Goal: Information Seeking & Learning: Find contact information

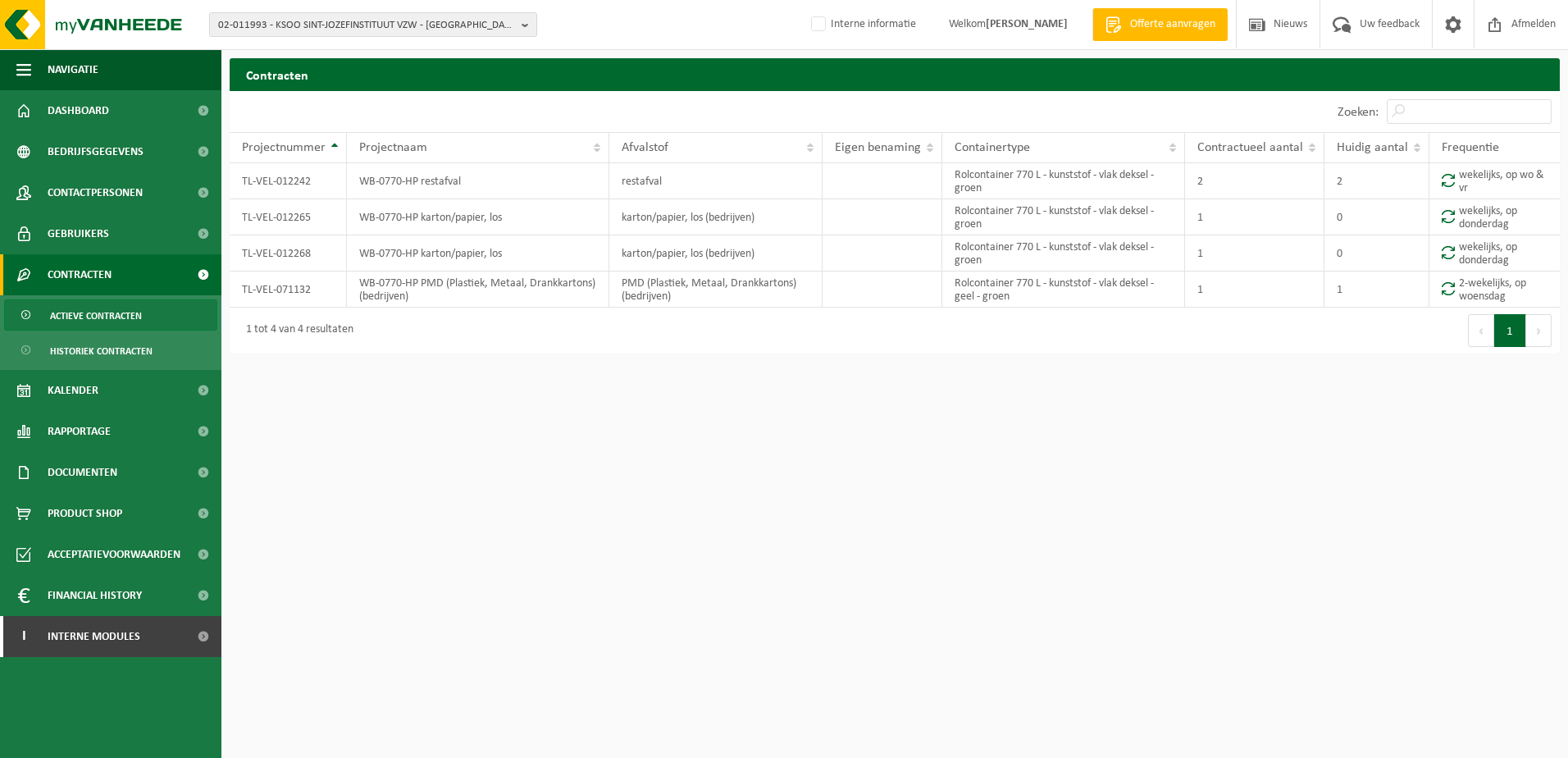
click at [914, 594] on html "02-011993 - KSOO SINT-JOZEFINSTITUUT VZW - OOSTENDE 10-663586 - SERVIKO VZW - A…" at bounding box center [784, 379] width 1568 height 758
click at [323, 27] on span "02-011993 - KSOO SINT-JOZEFINSTITUUT VZW - OOSTENDE" at bounding box center [366, 25] width 296 height 24
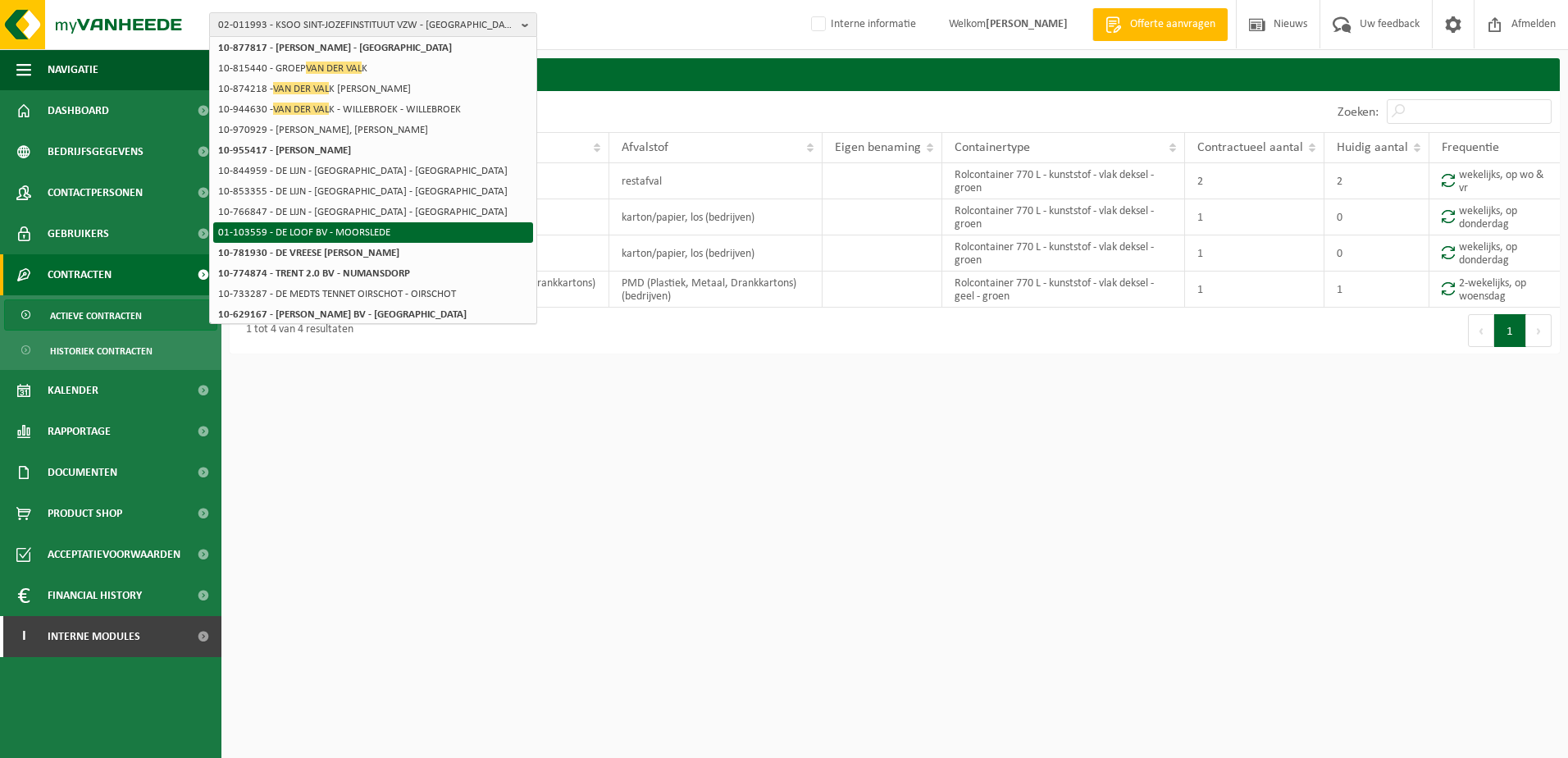
scroll to position [308, 0]
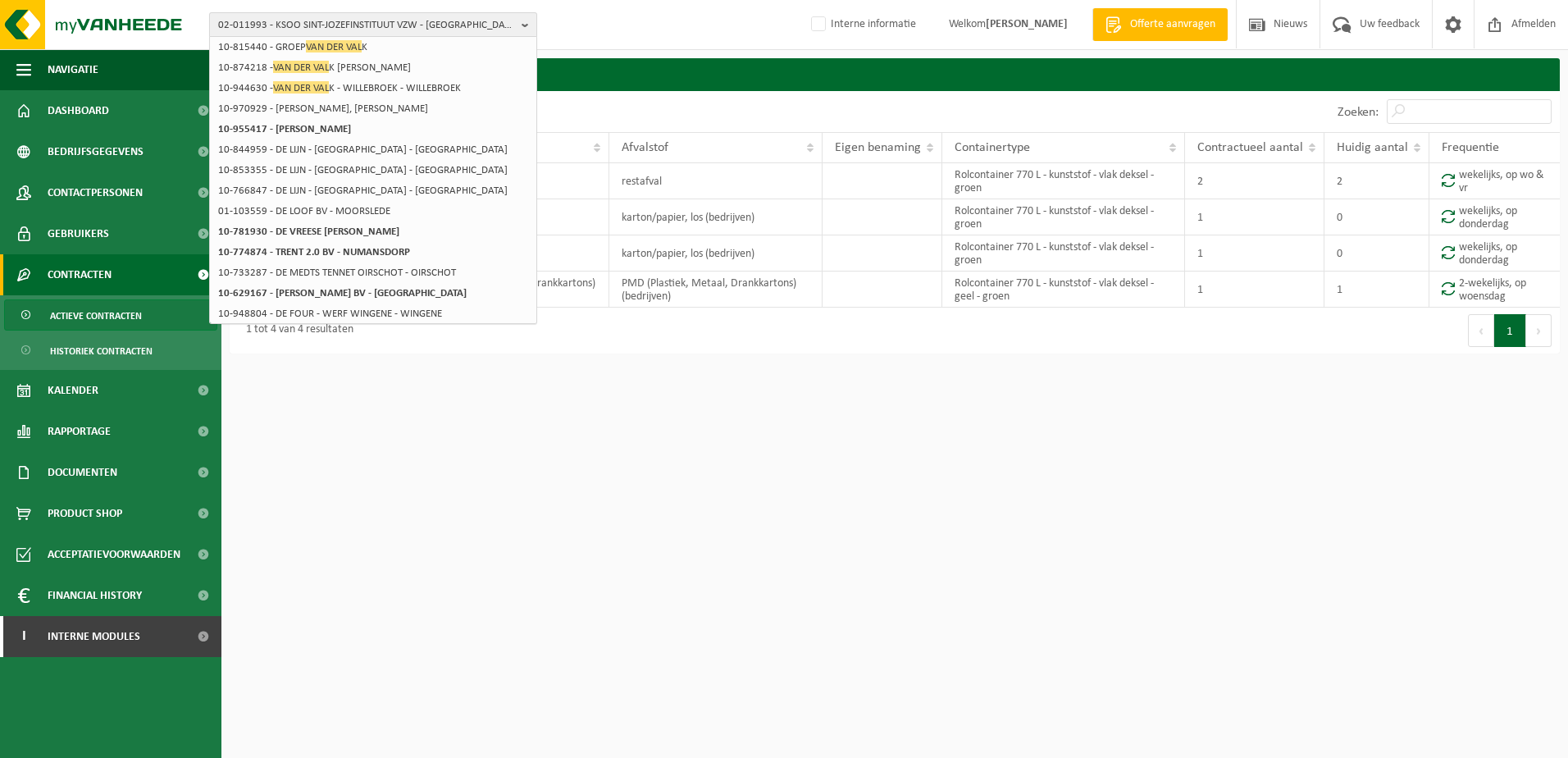
type input "van der val"
click at [317, 21] on span "02-011993 - KSOO SINT-JOZEFINSTITUUT VZW - OOSTENDE" at bounding box center [366, 25] width 296 height 24
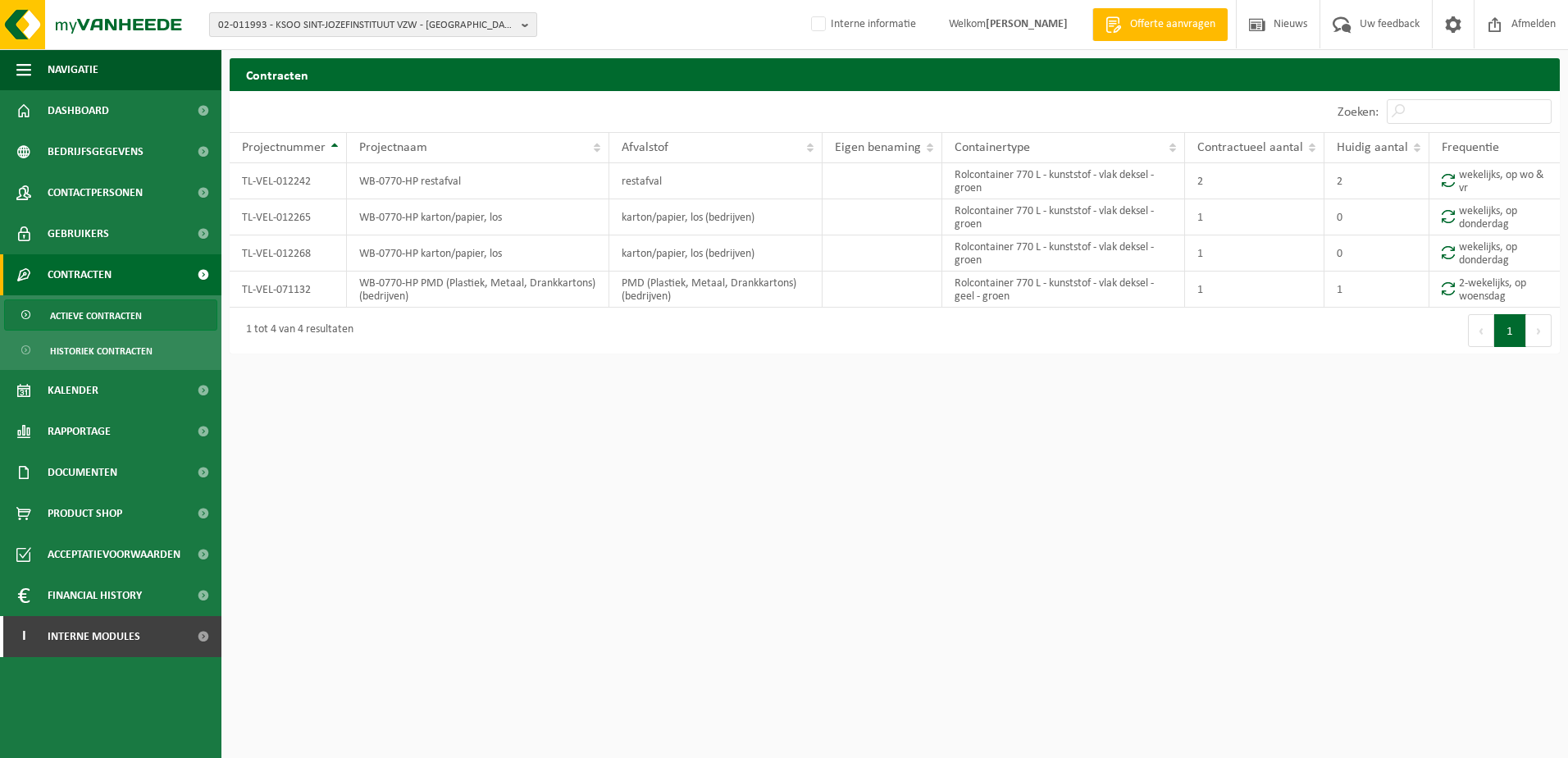
click at [331, 22] on span "02-011993 - KSOO SINT-JOZEFINSTITUUT VZW - OOSTENDE" at bounding box center [366, 25] width 296 height 24
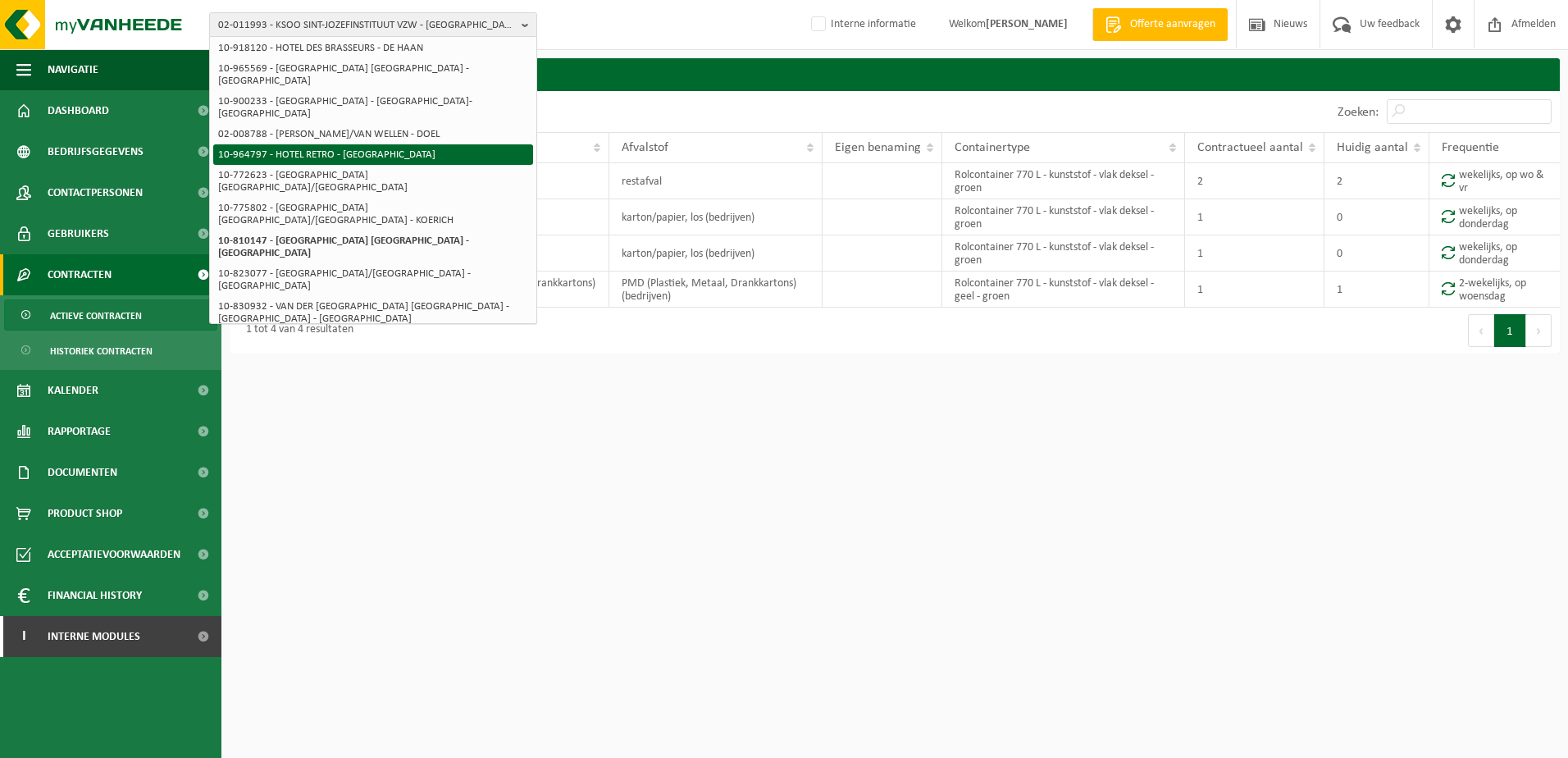
scroll to position [246, 0]
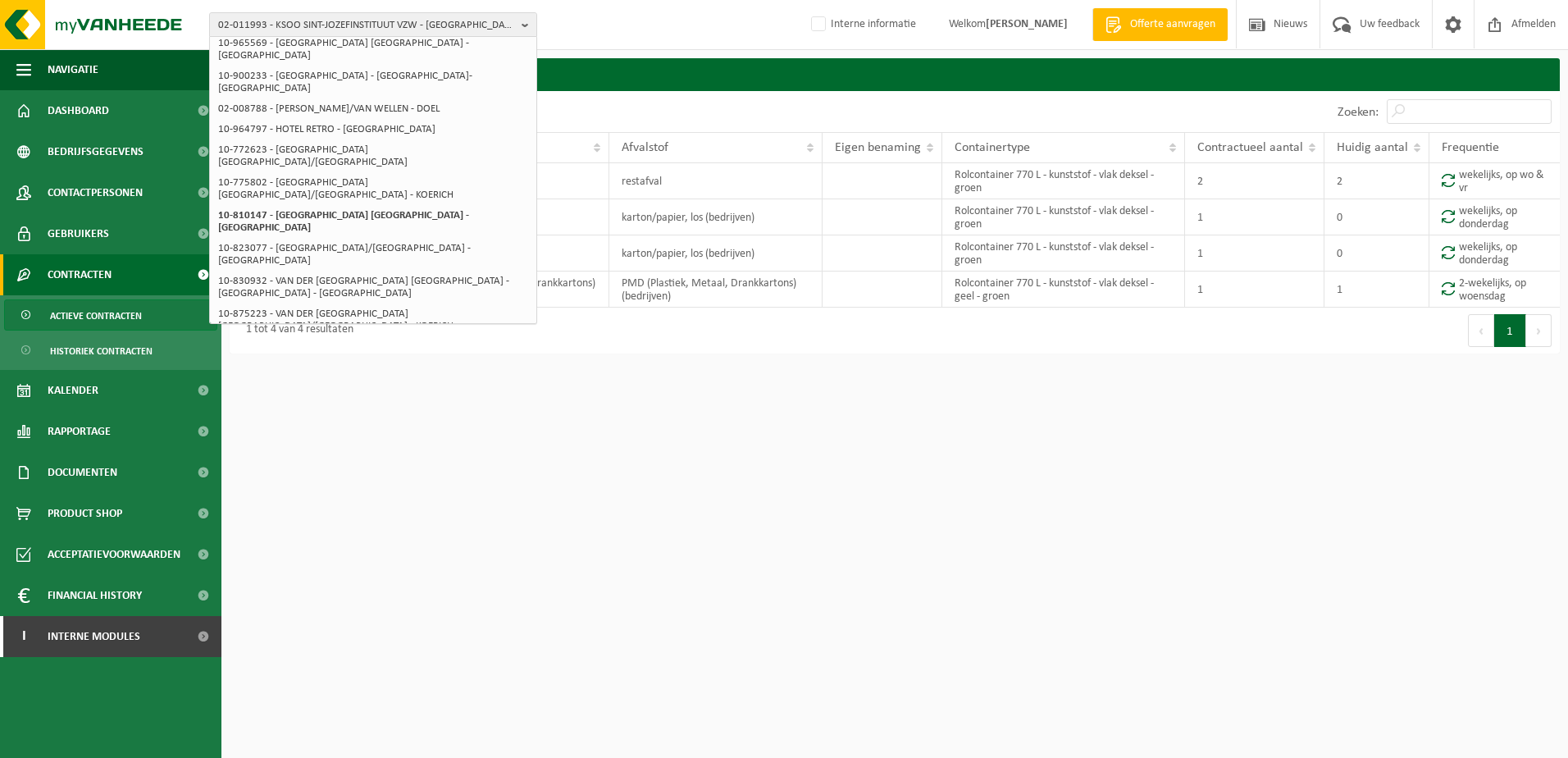
type input "hotel van der"
click at [392, 337] on li "10-880366 - VAN DER VALK HOTEL BRUGGE - OOSTKAMP - OOSTKAMP" at bounding box center [373, 347] width 320 height 21
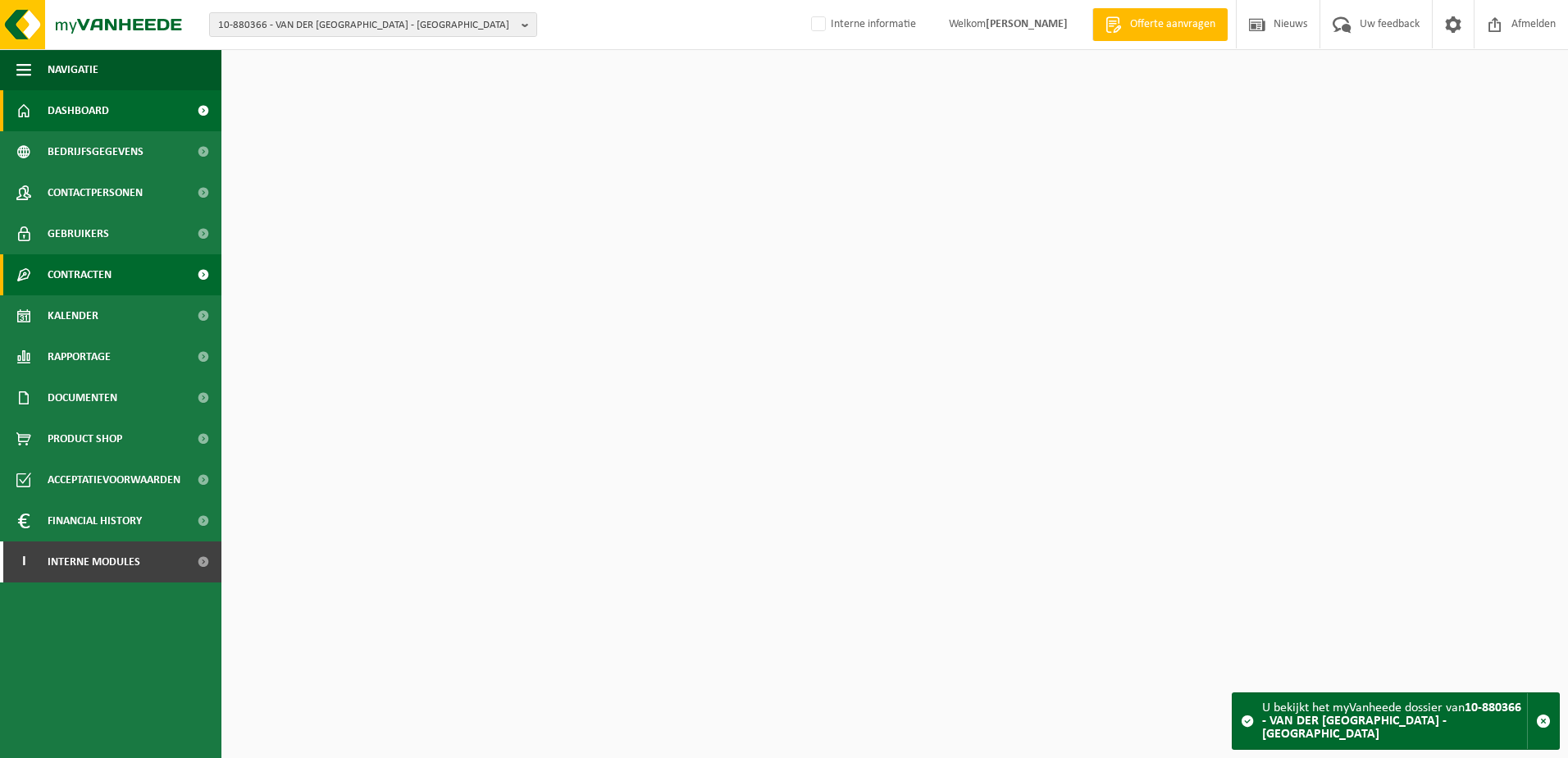
click at [66, 271] on span "Contracten" at bounding box center [79, 275] width 64 height 41
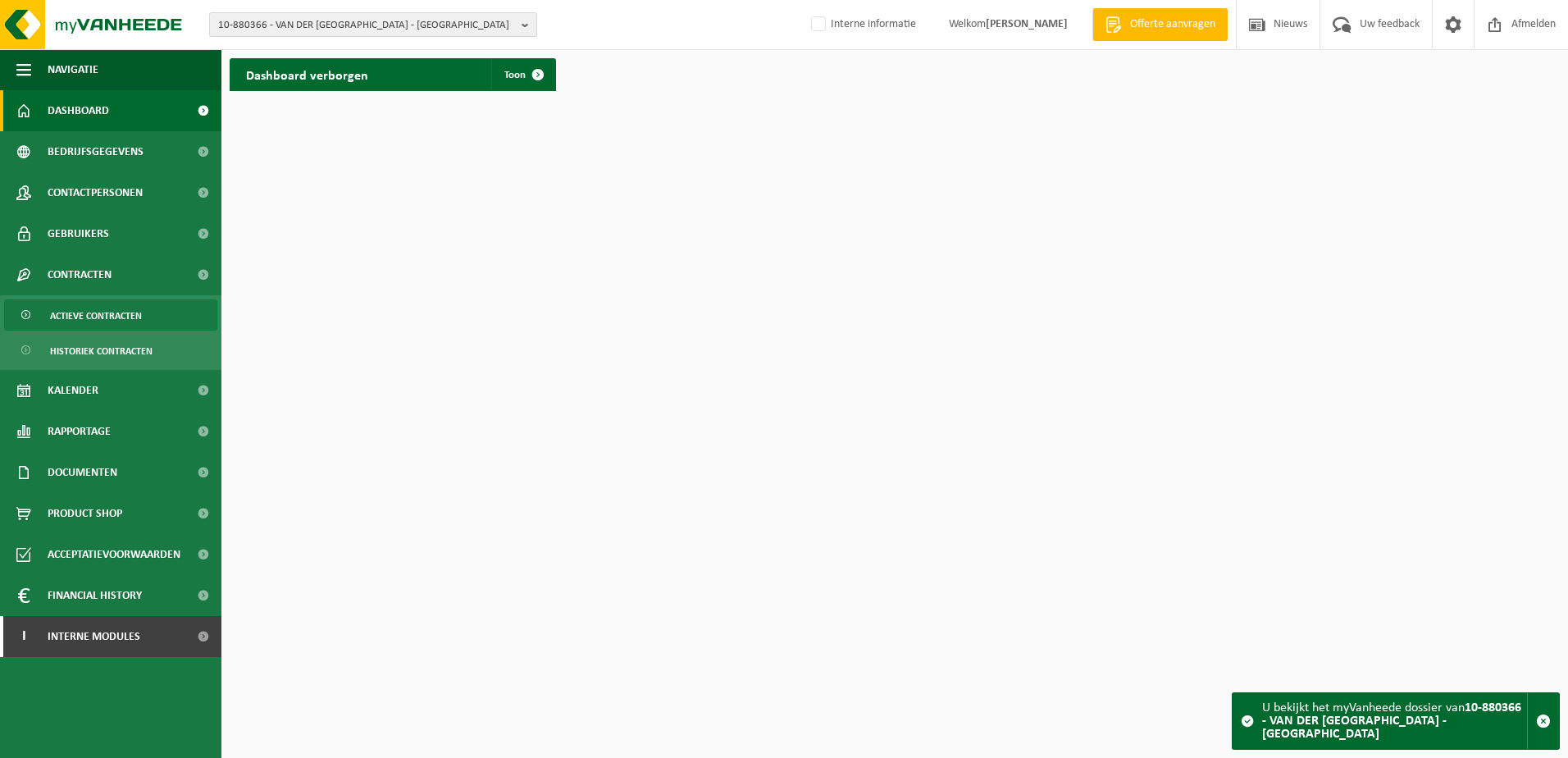
click at [133, 315] on span "Actieve contracten" at bounding box center [96, 315] width 92 height 31
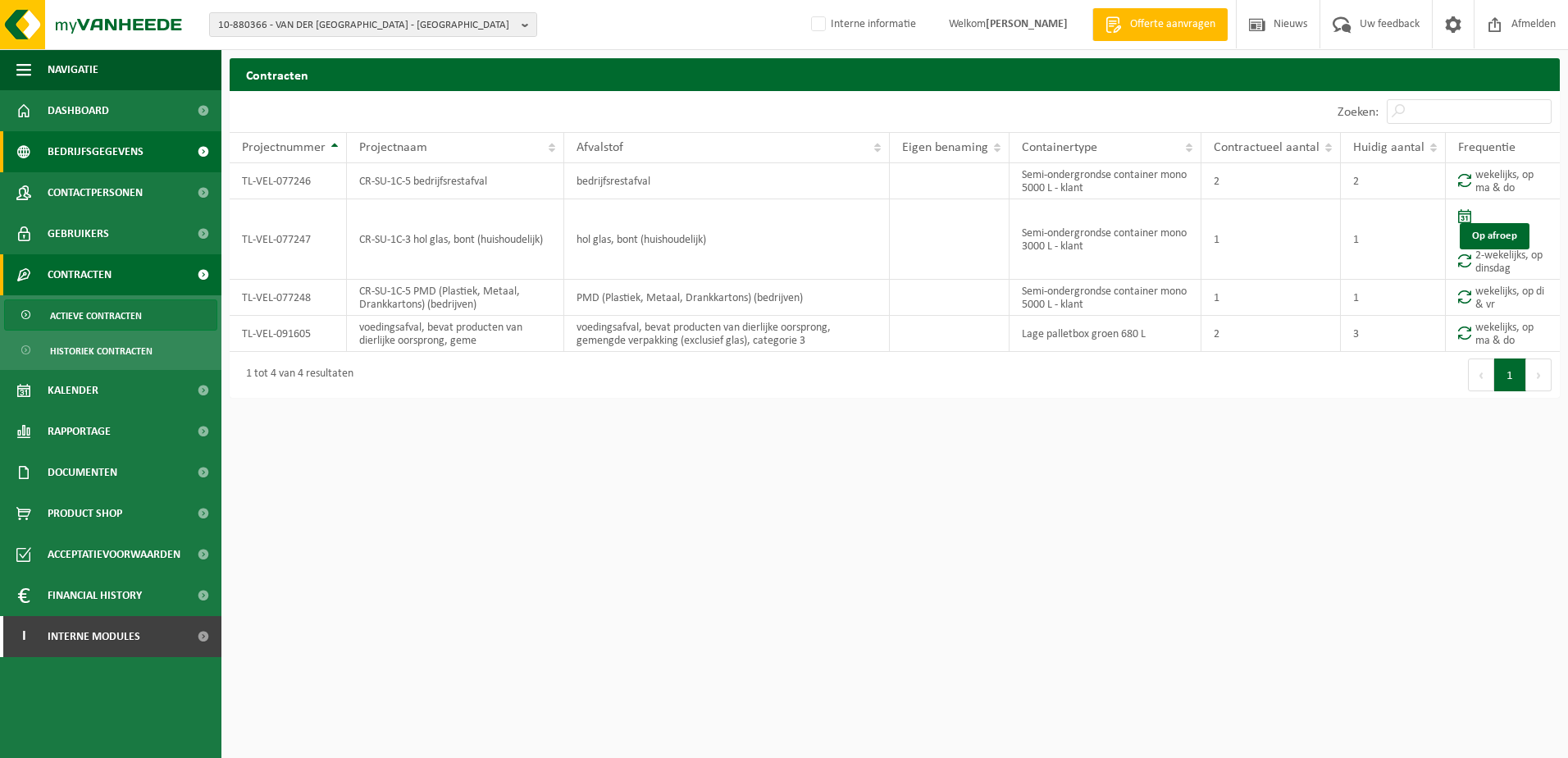
drag, startPoint x: 101, startPoint y: 147, endPoint x: 117, endPoint y: 151, distance: 16.5
click at [101, 148] on span "Bedrijfsgegevens" at bounding box center [95, 152] width 96 height 41
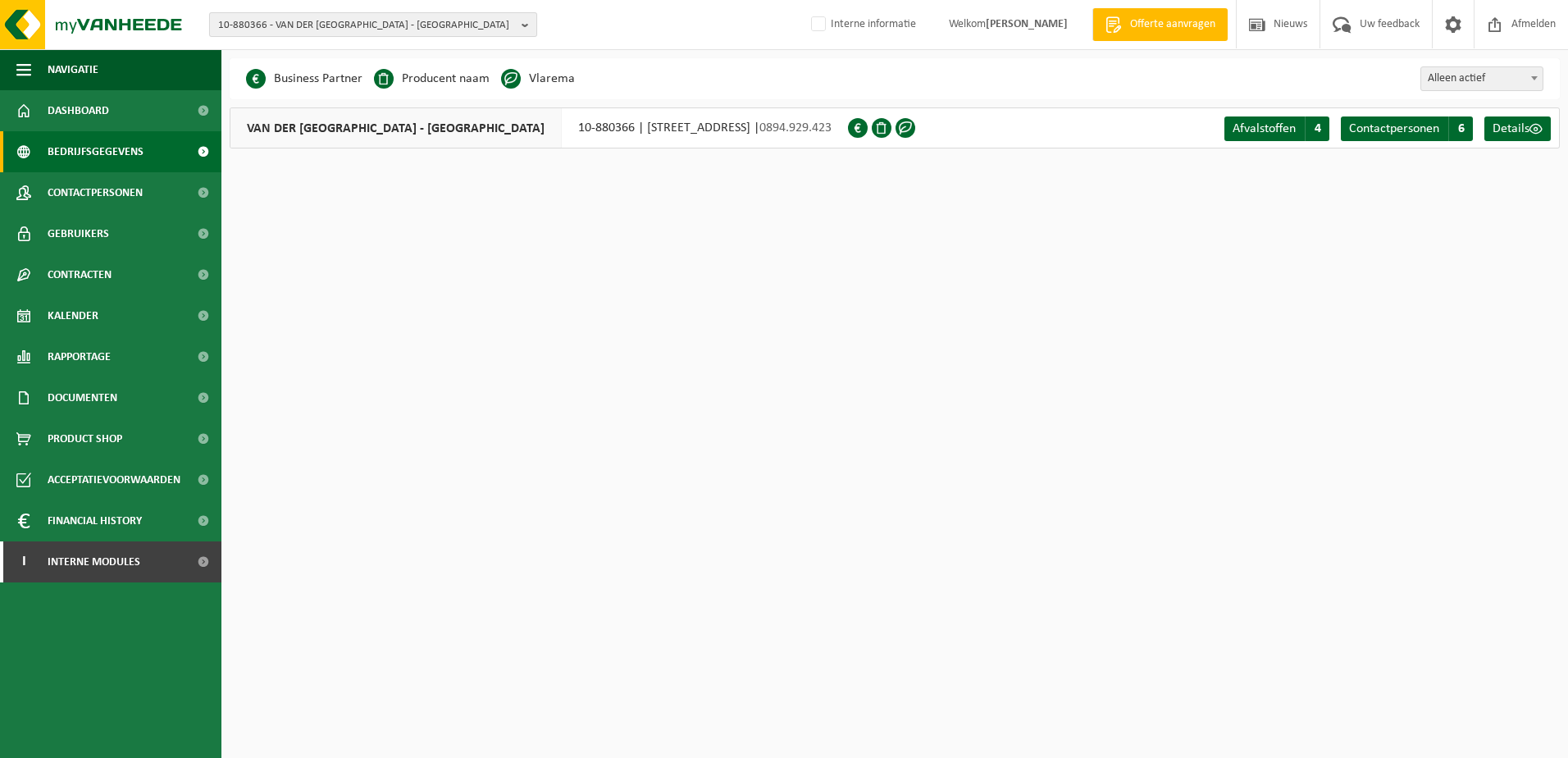
click at [467, 25] on span "10-880366 - VAN DER VALK HOTEL BRUGGE - OOSTKAMP - OOSTKAMP" at bounding box center [366, 25] width 296 height 24
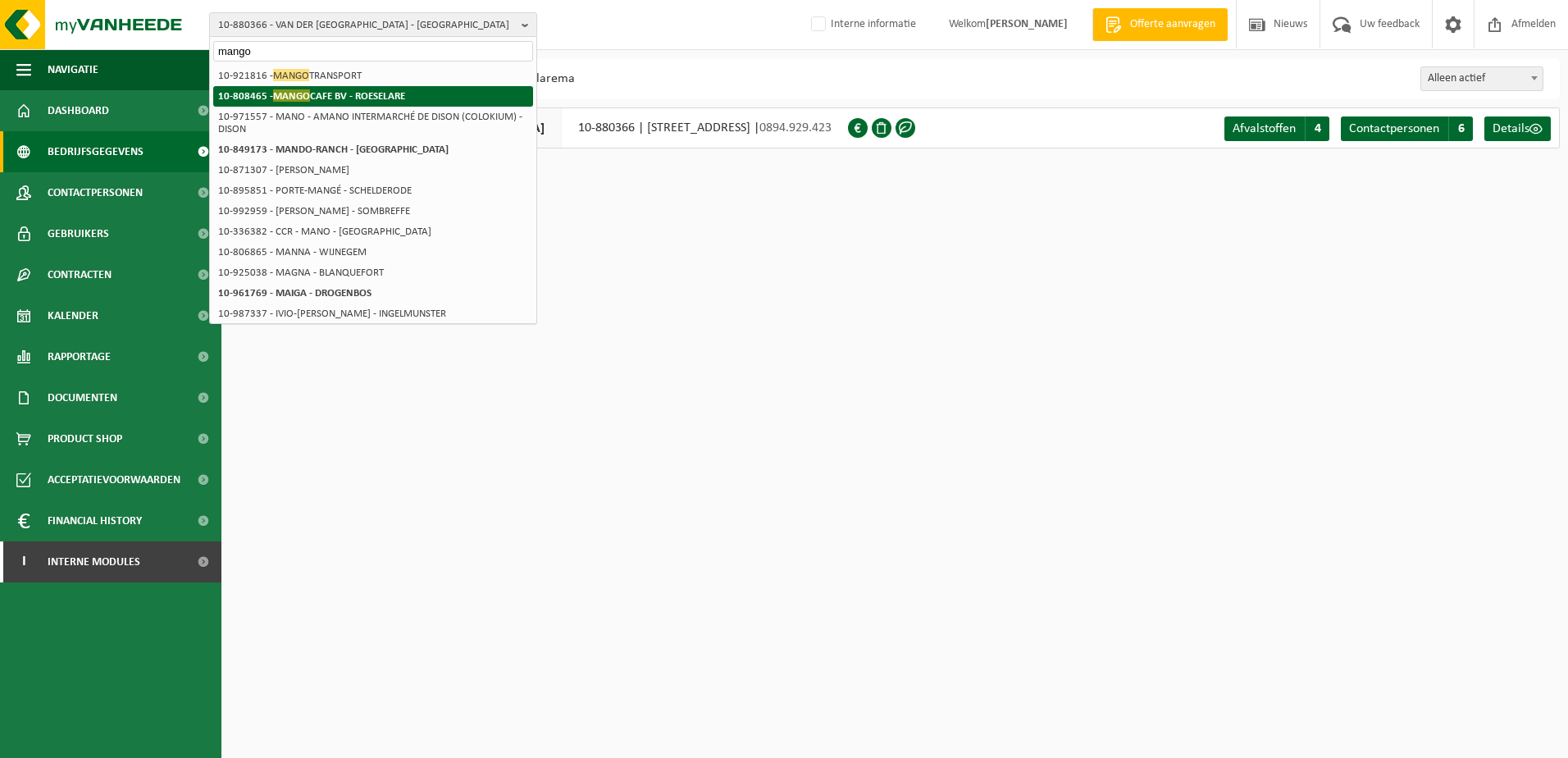
type input "mango"
click at [381, 92] on strong "10-808465 - MANGO CAFE BV - ROESELARE" at bounding box center [311, 95] width 187 height 12
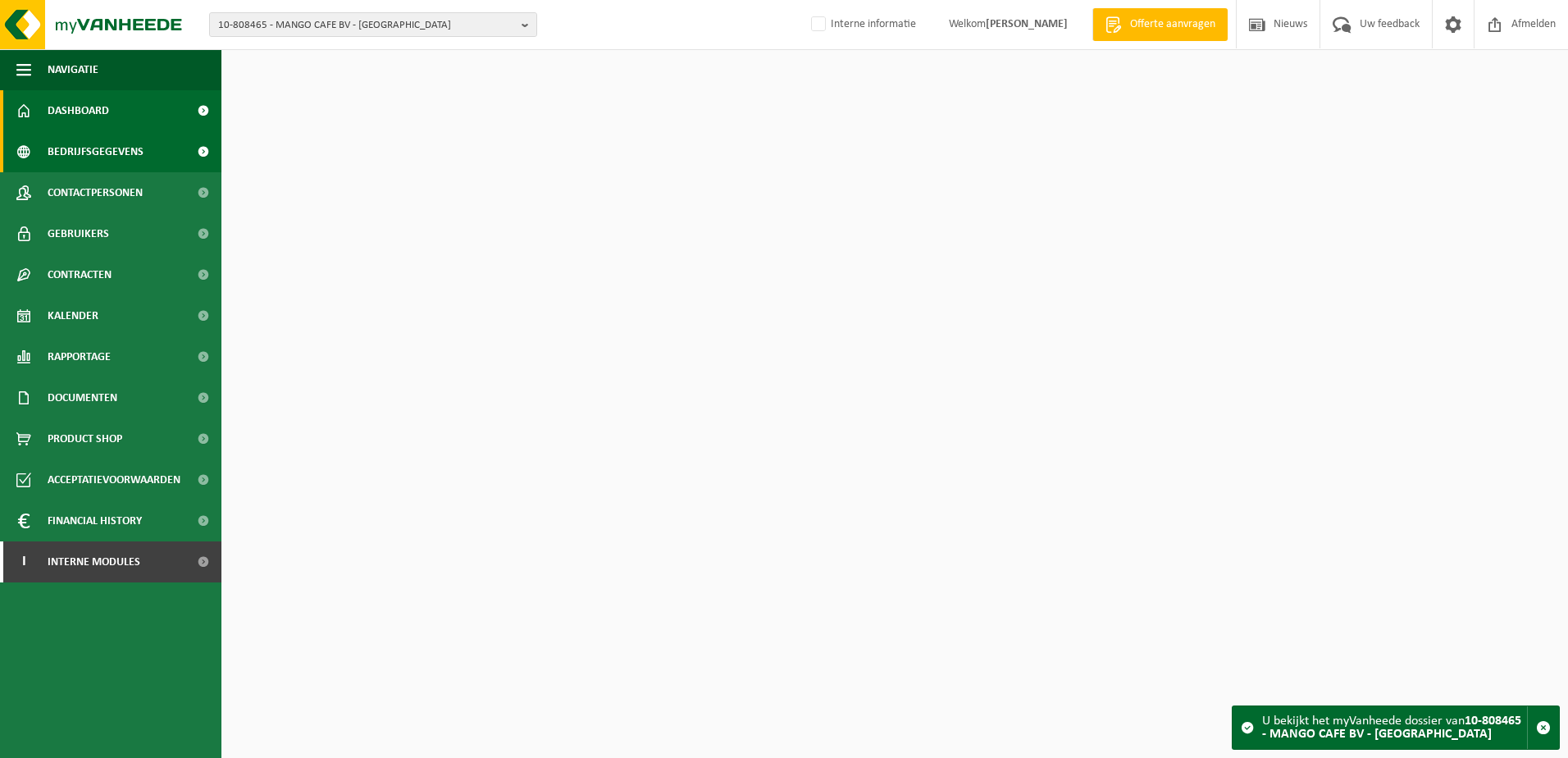
click at [113, 154] on span "Bedrijfsgegevens" at bounding box center [95, 152] width 96 height 41
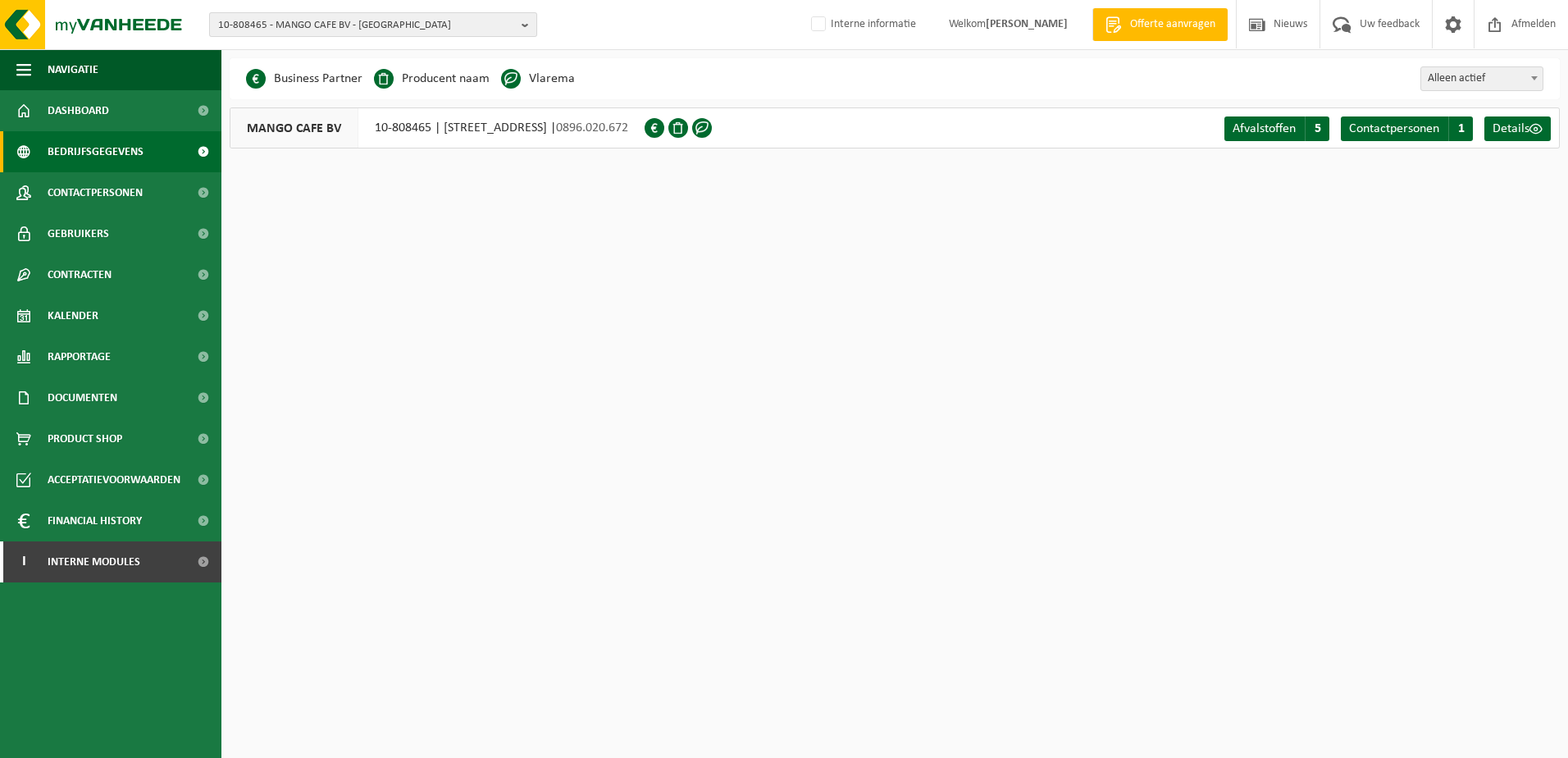
click at [363, 16] on span "10-808465 - MANGO CAFE BV - ROESELARE" at bounding box center [366, 25] width 296 height 24
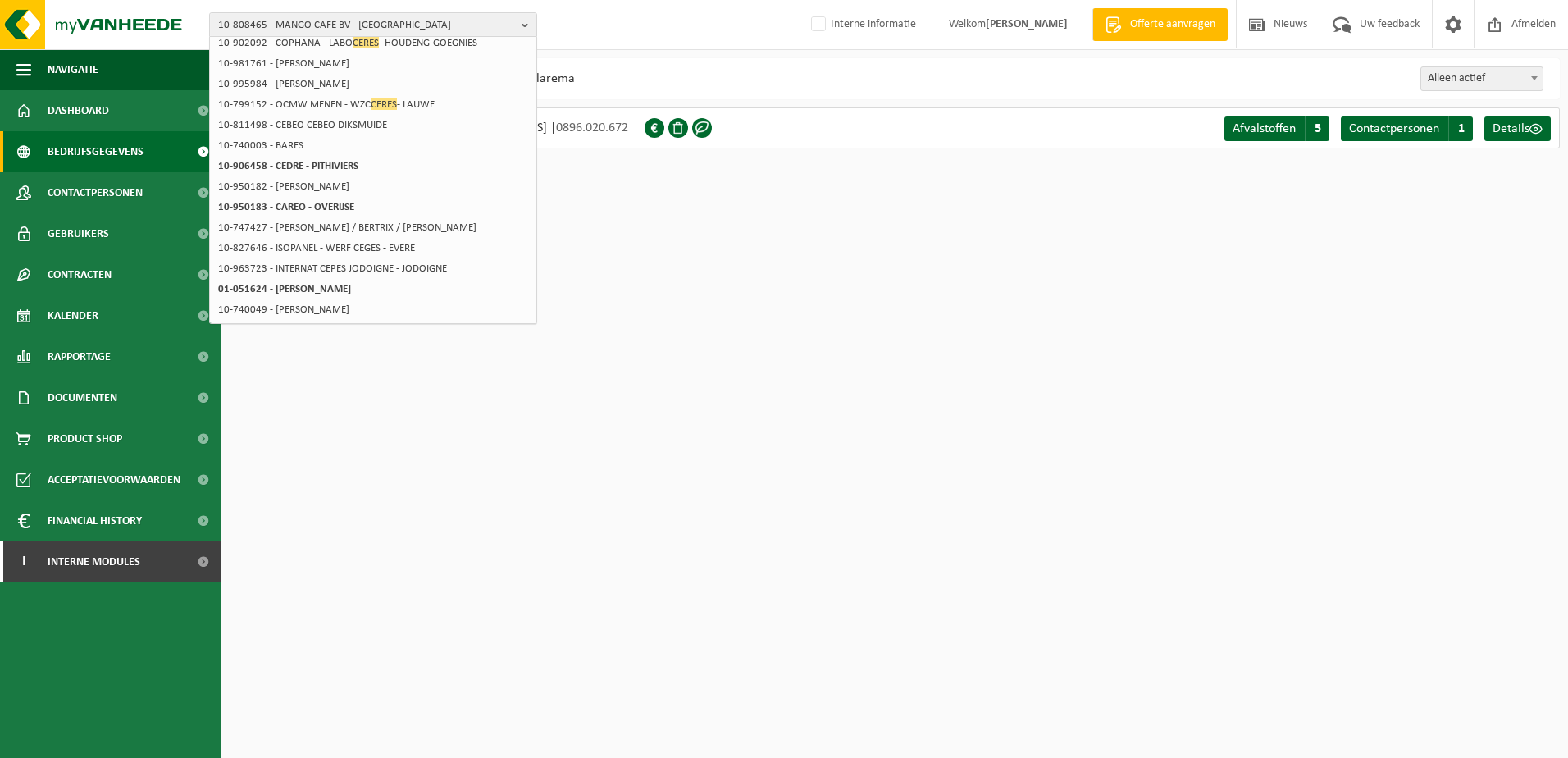
scroll to position [12, 0]
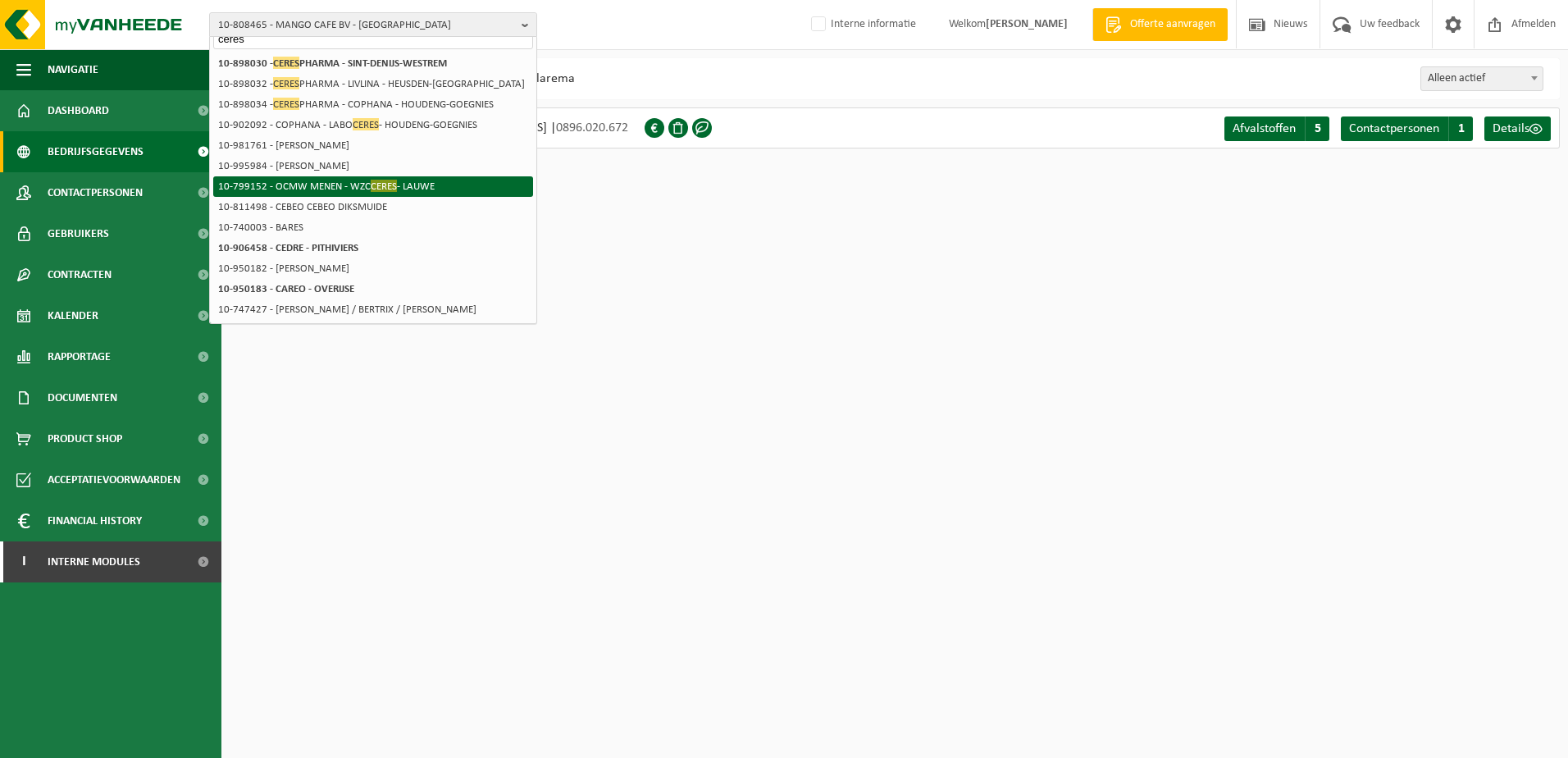
type input "ceres"
click at [343, 185] on li "10-799152 - OCMW MENEN - WZC CERES - LAUWE" at bounding box center [373, 186] width 320 height 21
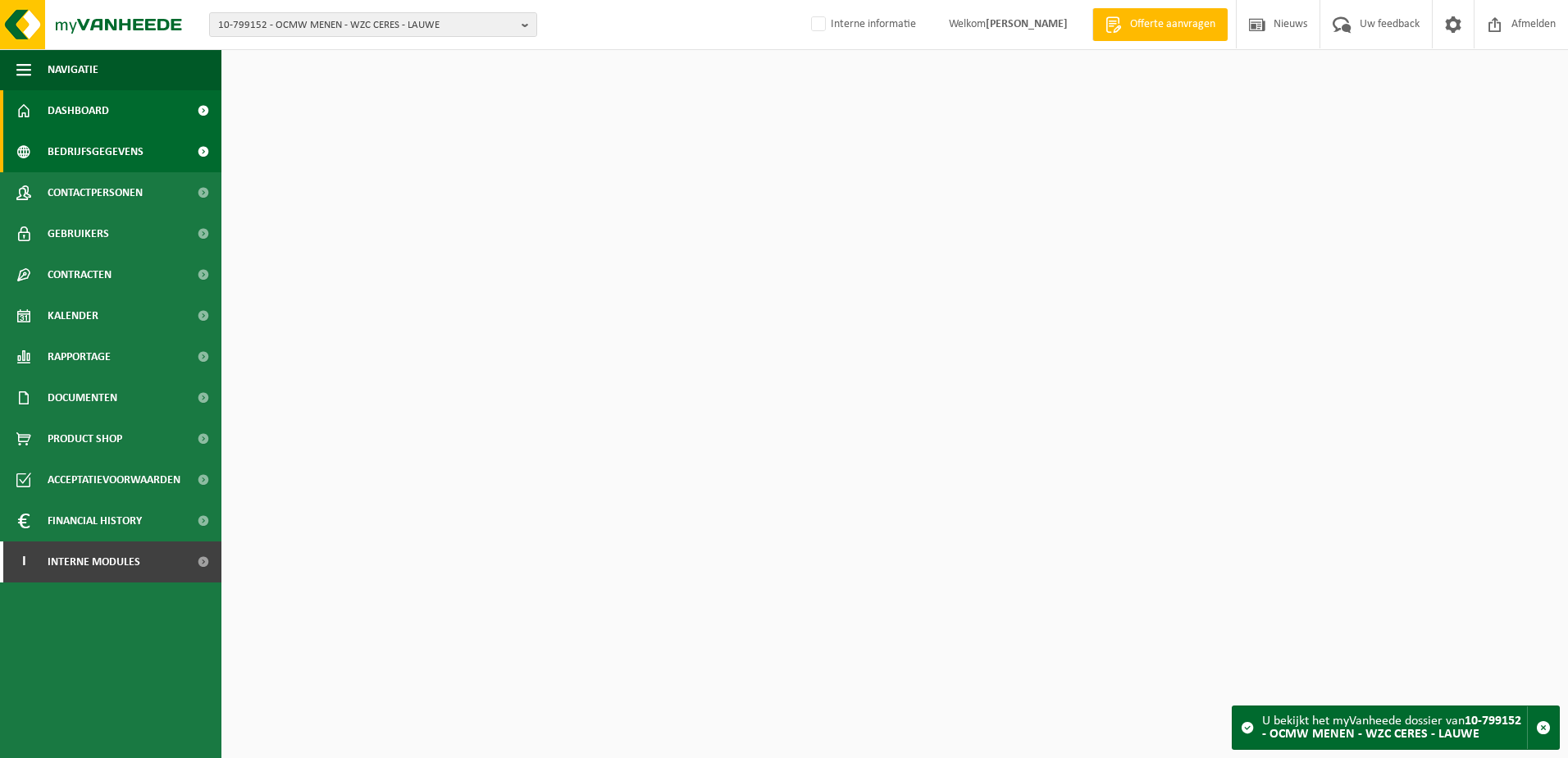
click at [112, 153] on span "Bedrijfsgegevens" at bounding box center [95, 152] width 96 height 41
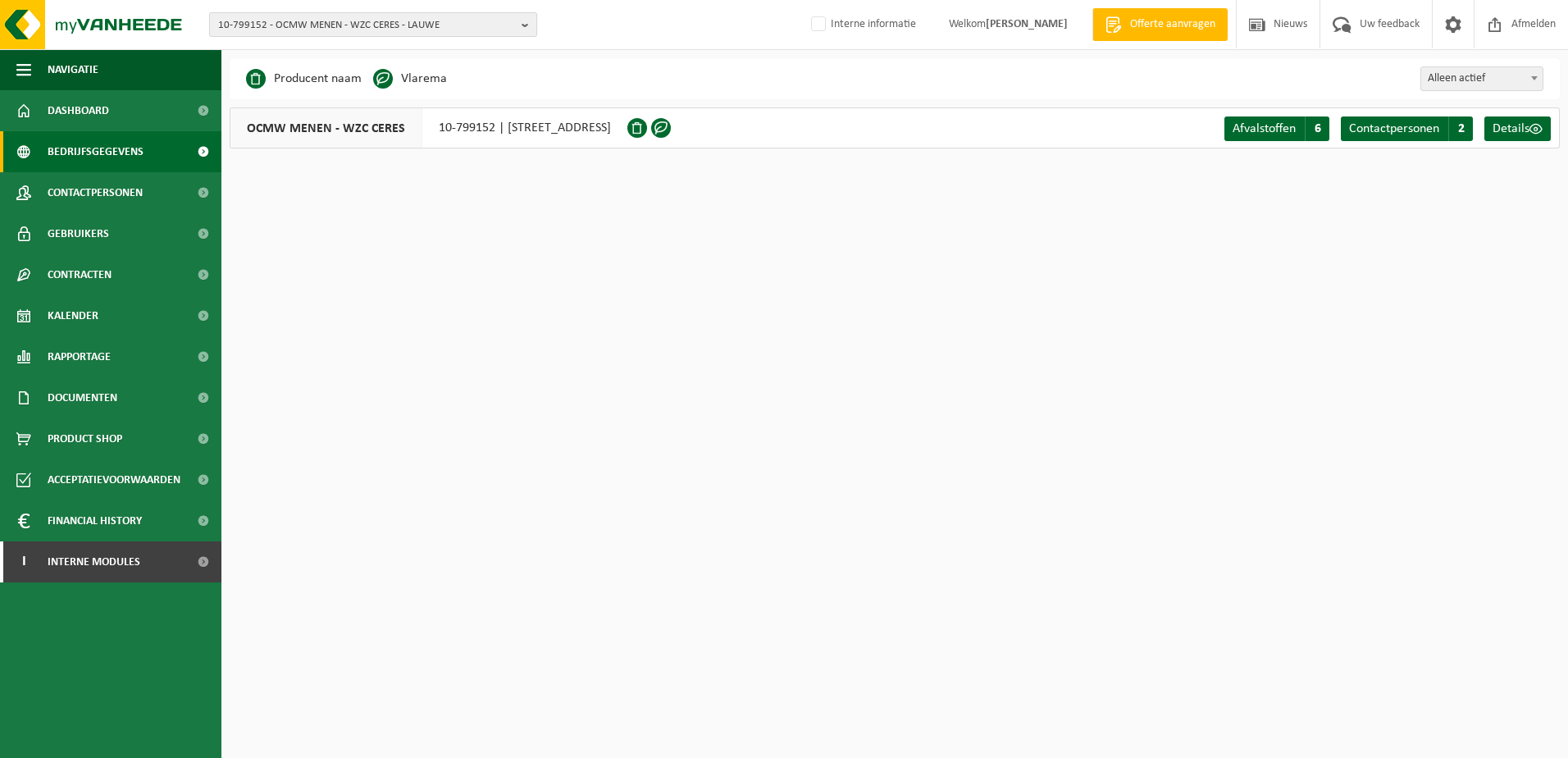
click at [442, 29] on span "10-799152 - OCMW MENEN - WZC CERES - LAUWE" at bounding box center [366, 25] width 296 height 24
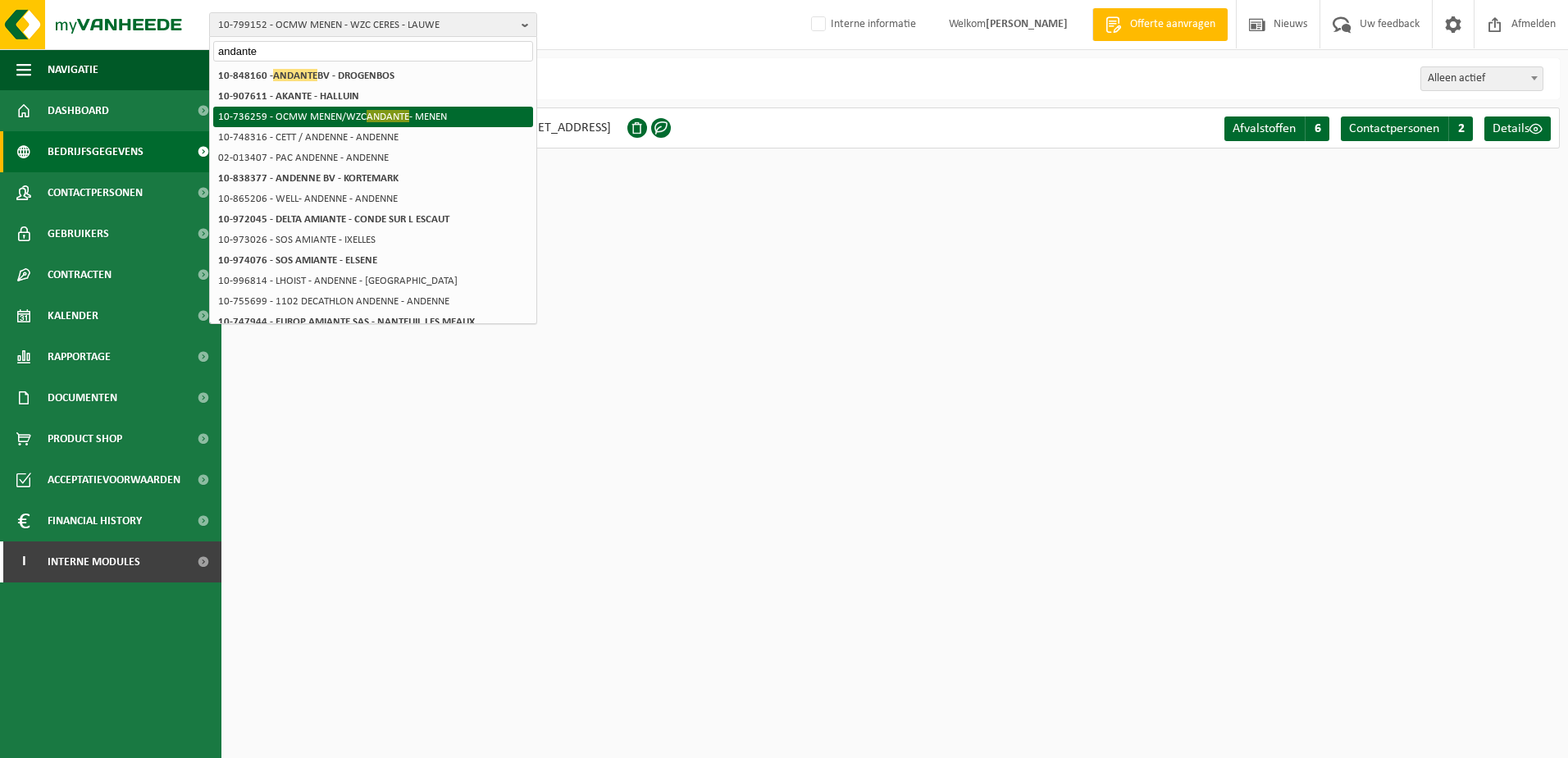
type input "andante"
click at [389, 114] on span "ANDANTE" at bounding box center [388, 116] width 43 height 12
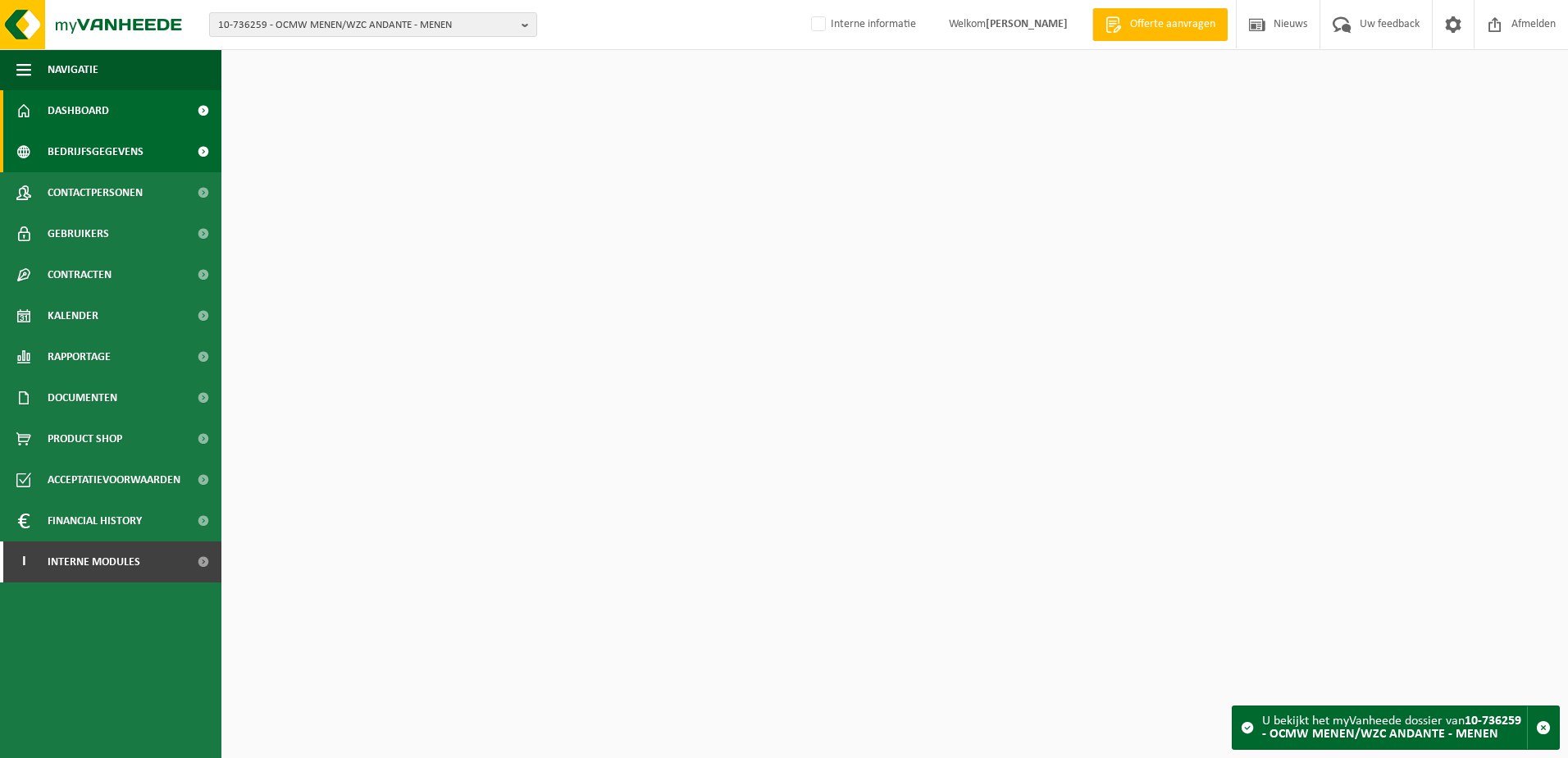
click at [67, 150] on span "Bedrijfsgegevens" at bounding box center [95, 152] width 96 height 41
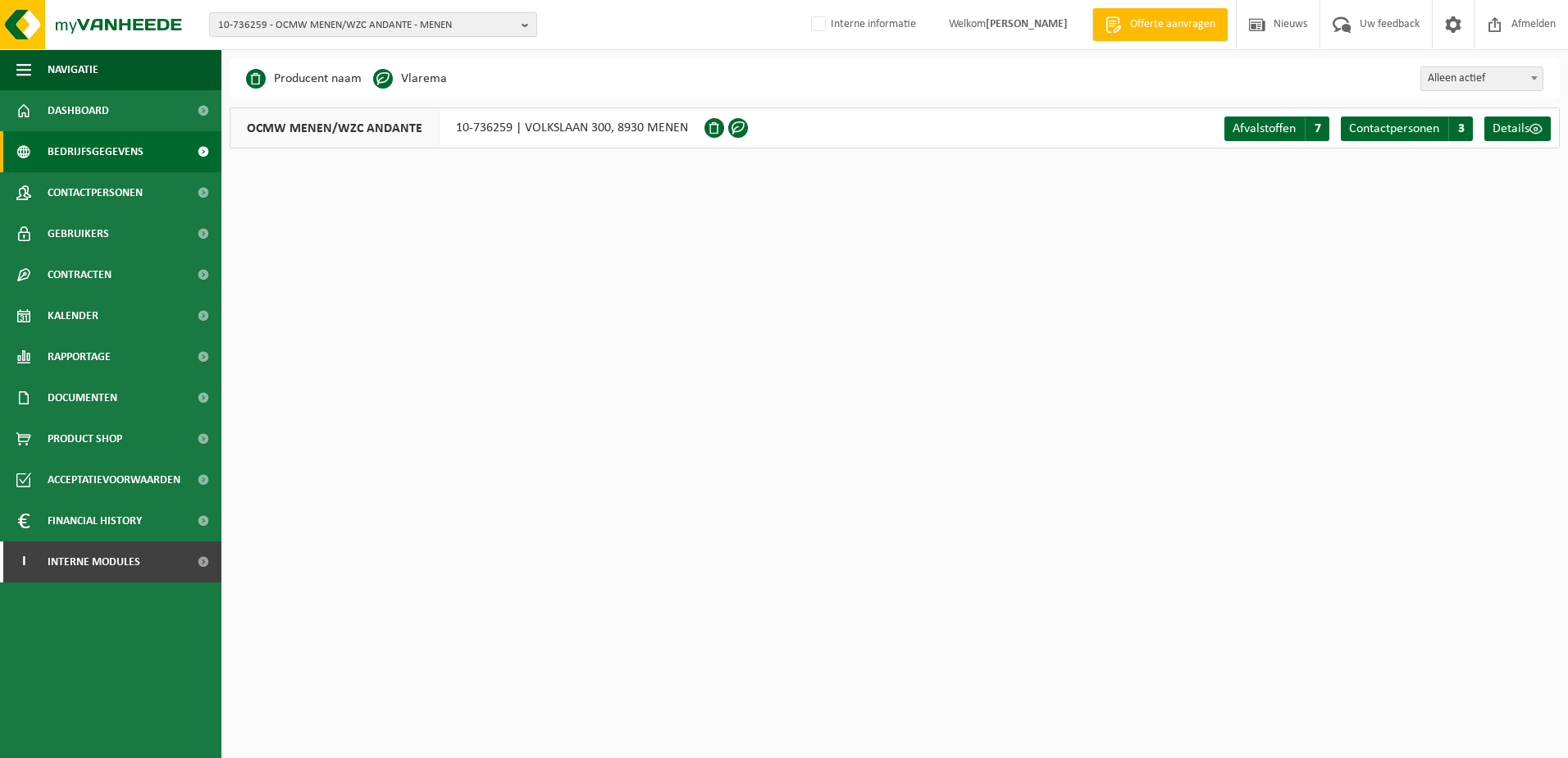
drag, startPoint x: 97, startPoint y: 269, endPoint x: 113, endPoint y: 296, distance: 31.4
click at [97, 269] on span "Contracten" at bounding box center [79, 275] width 64 height 41
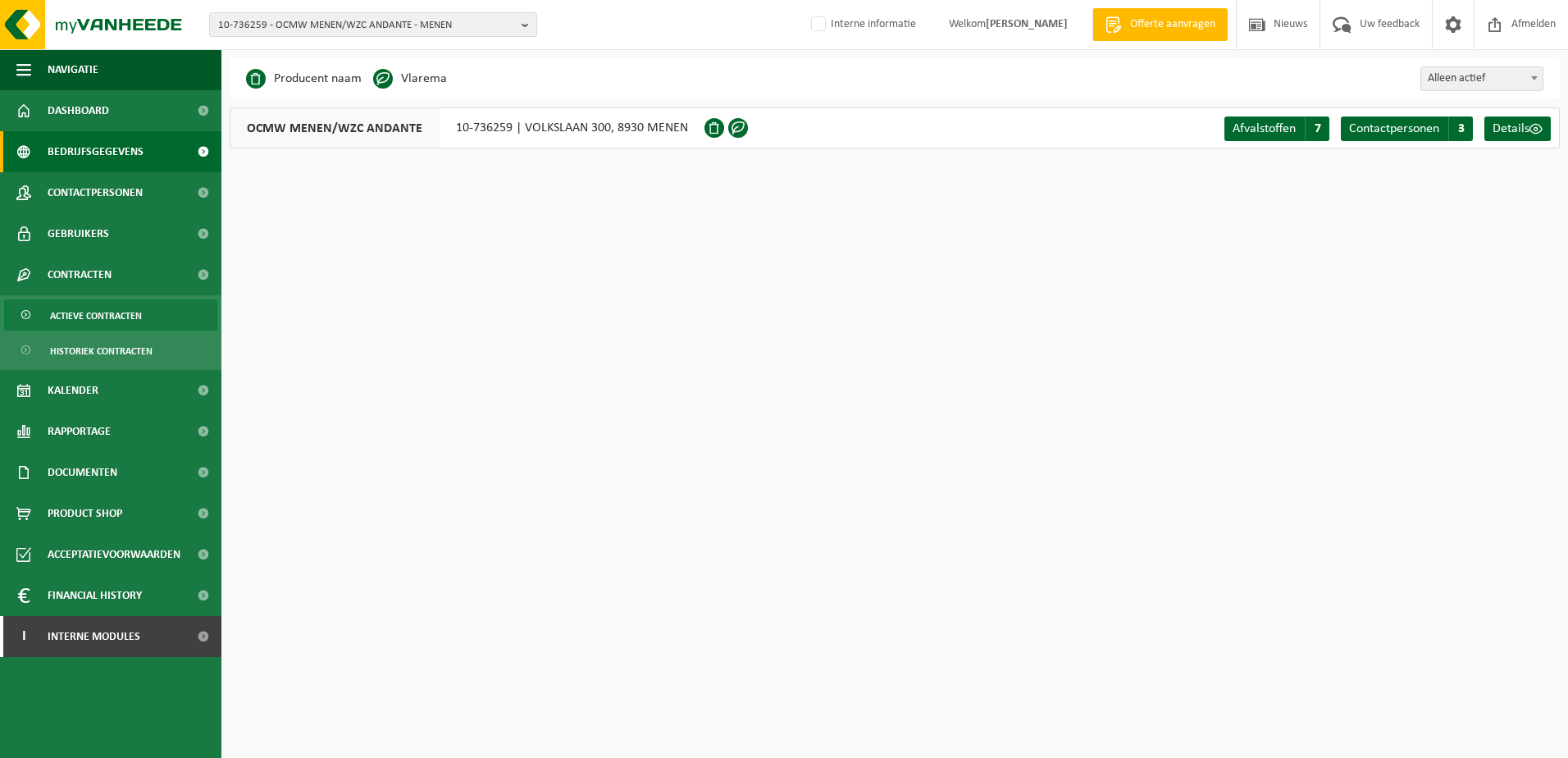
click at [120, 315] on span "Actieve contracten" at bounding box center [96, 315] width 92 height 31
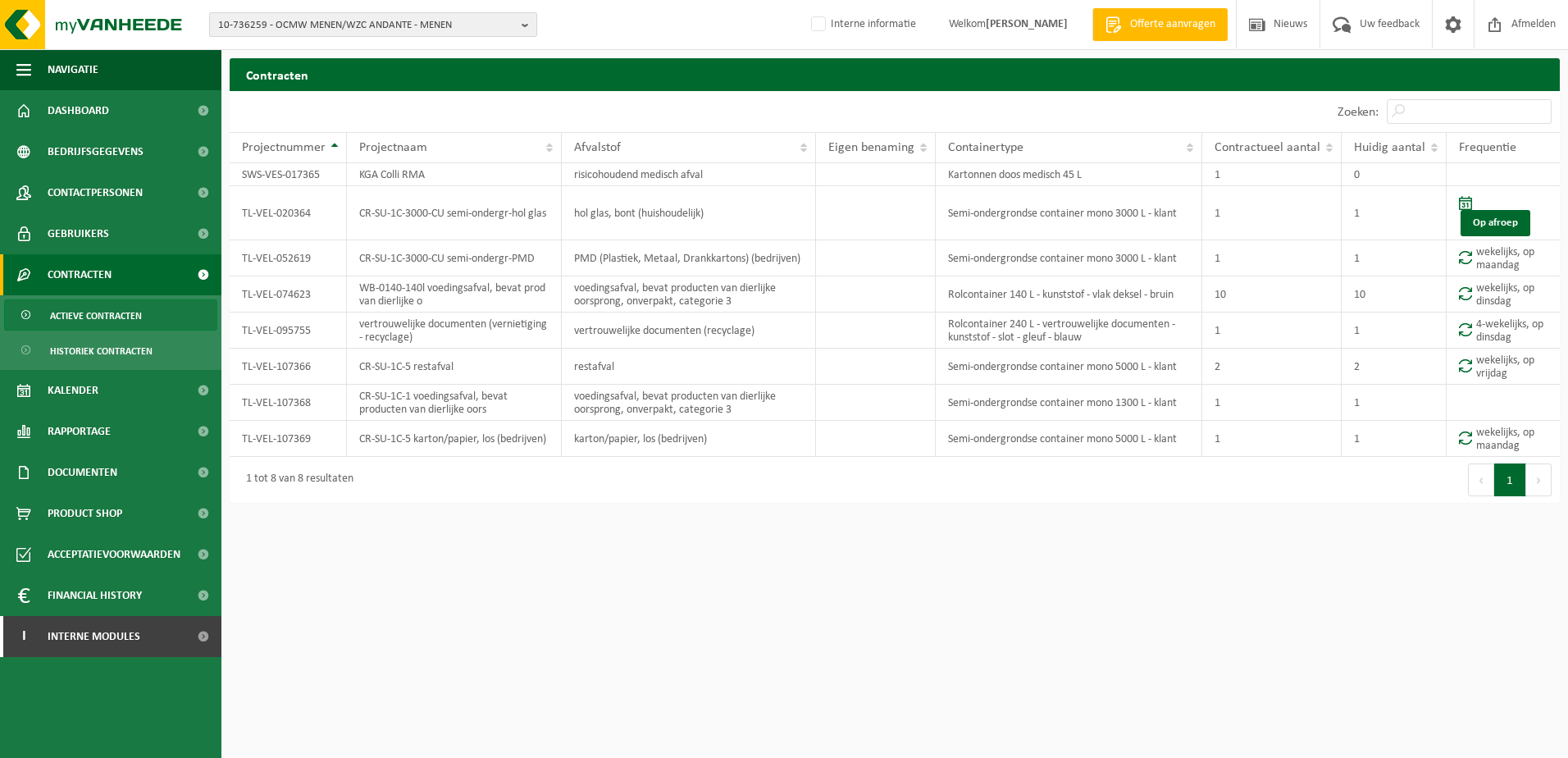
click at [476, 25] on span "10-736259 - OCMW MENEN/WZC ANDANTE - MENEN" at bounding box center [366, 25] width 296 height 24
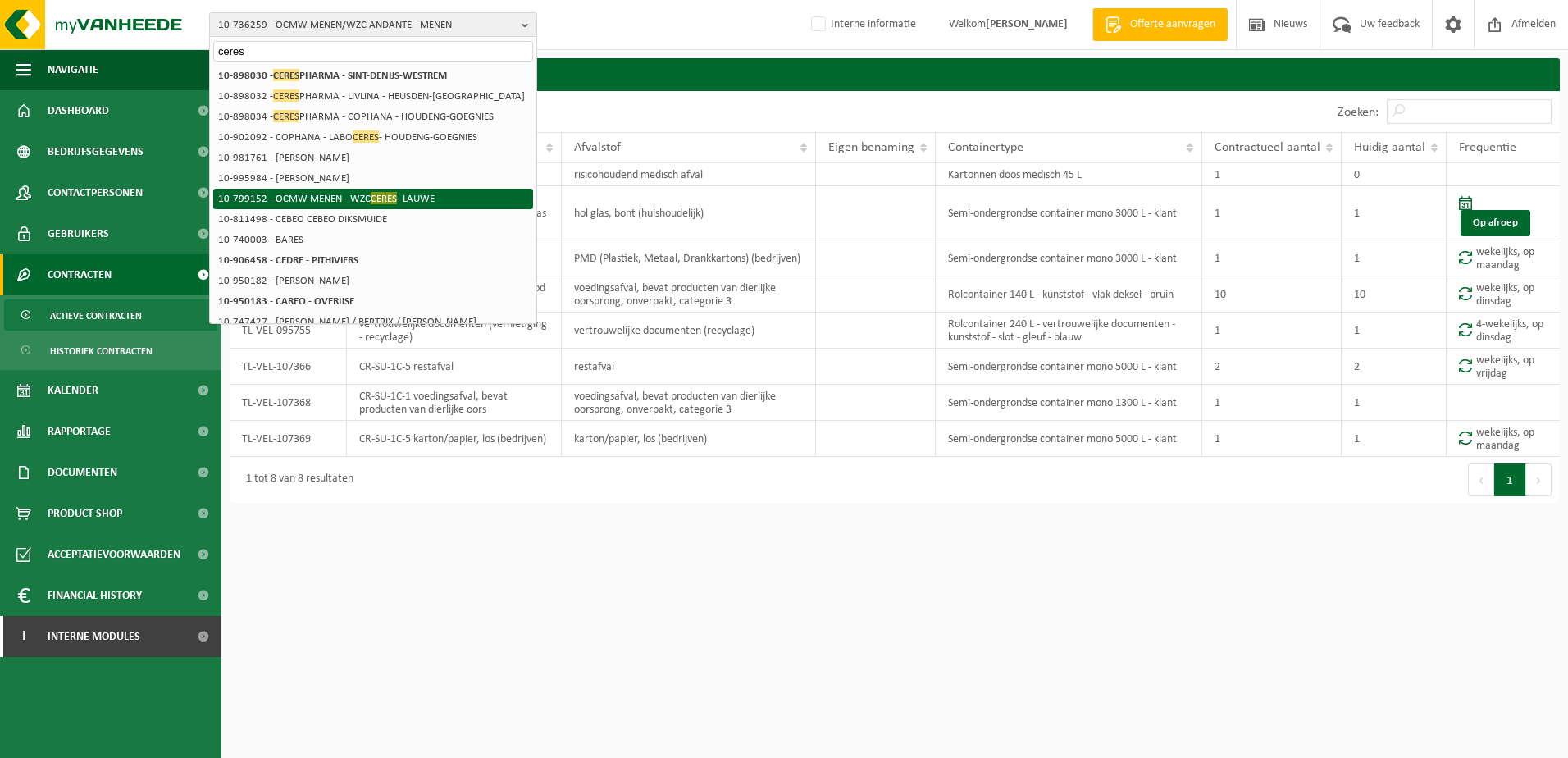
type input "ceres"
click at [413, 192] on li "10-799152 - OCMW MENEN - WZC CERES - LAUWE" at bounding box center [373, 199] width 320 height 21
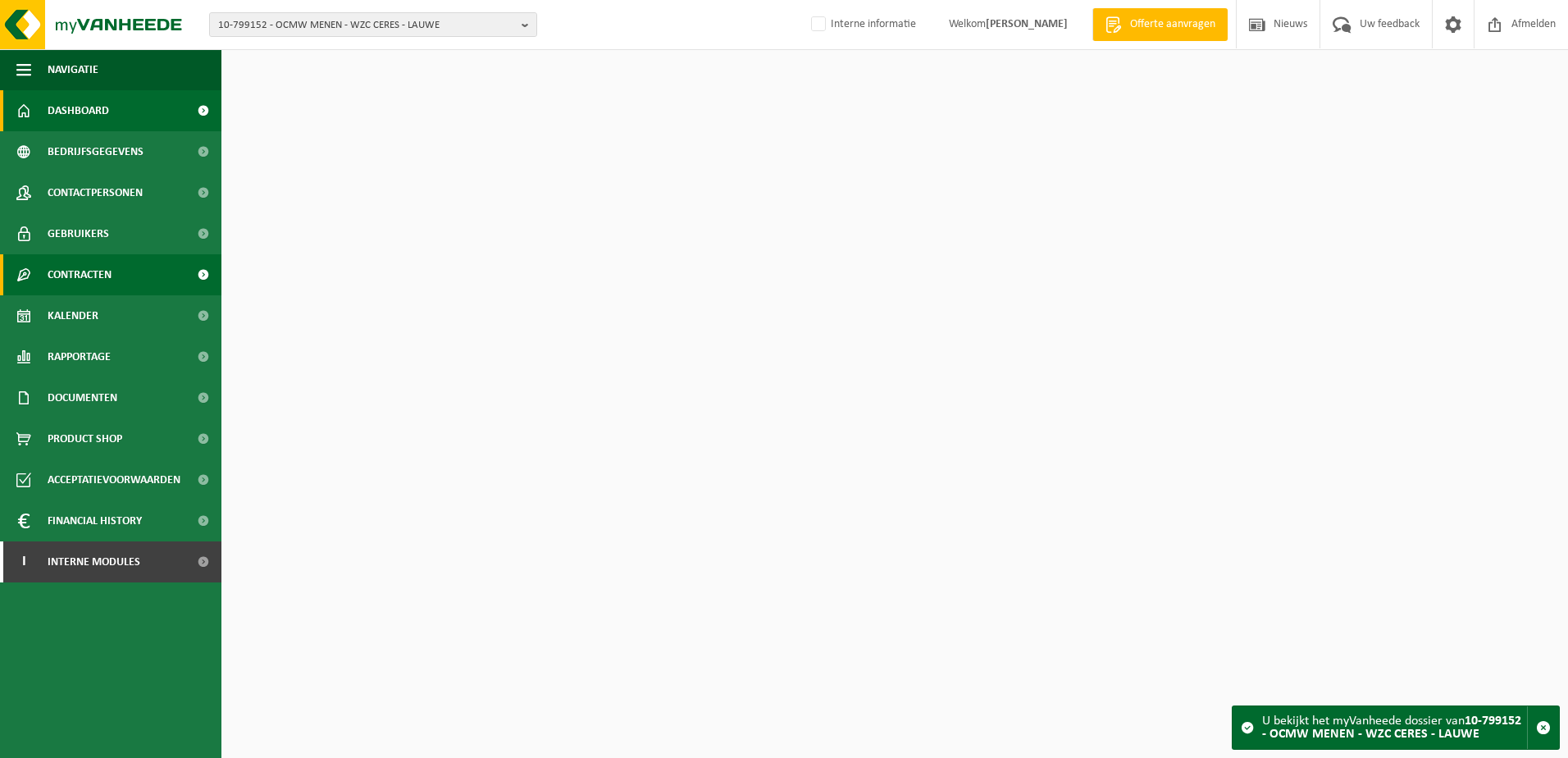
click at [130, 283] on link "Contracten" at bounding box center [111, 275] width 222 height 41
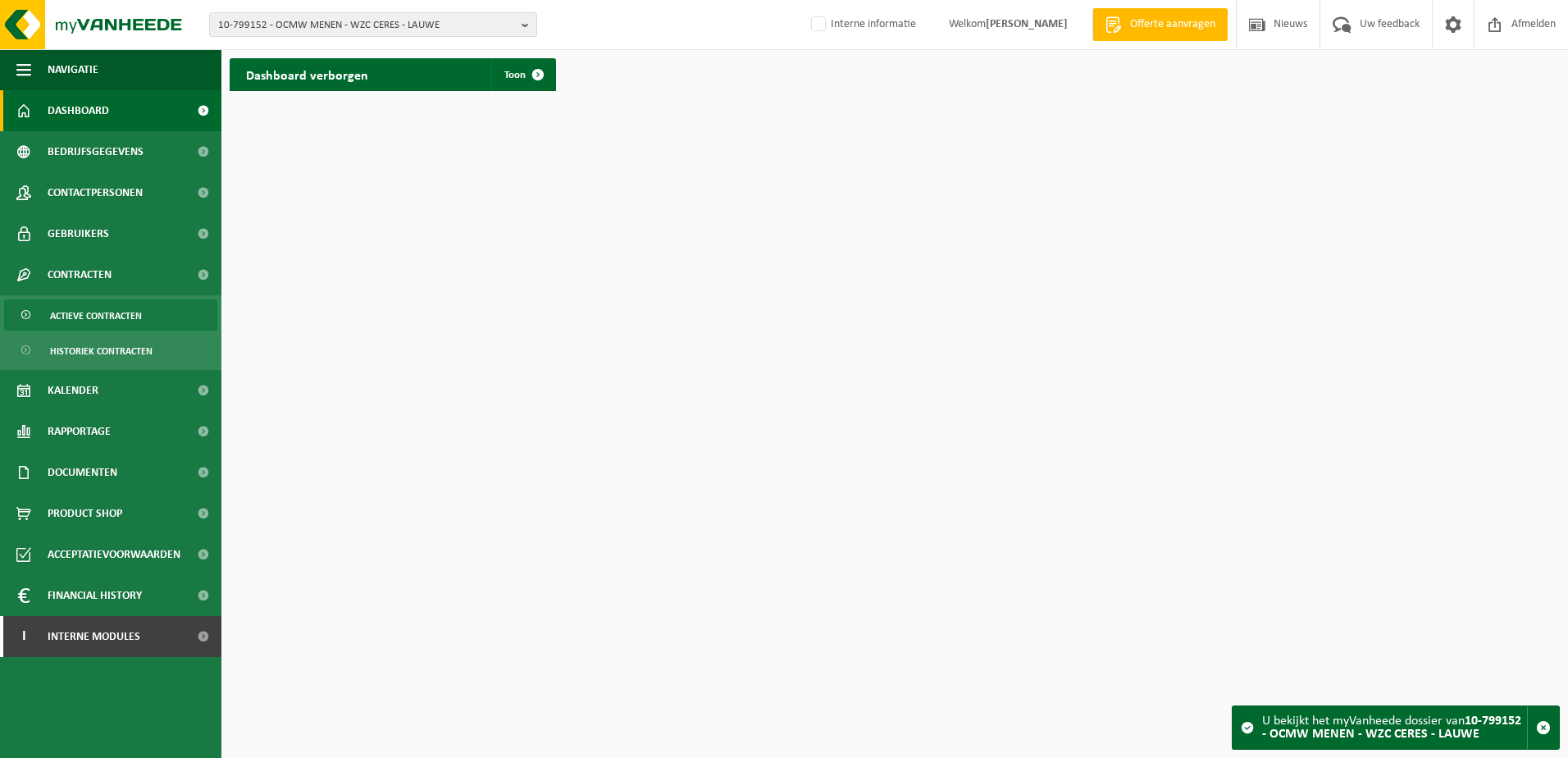
click at [161, 310] on link "Actieve contracten" at bounding box center [110, 314] width 213 height 31
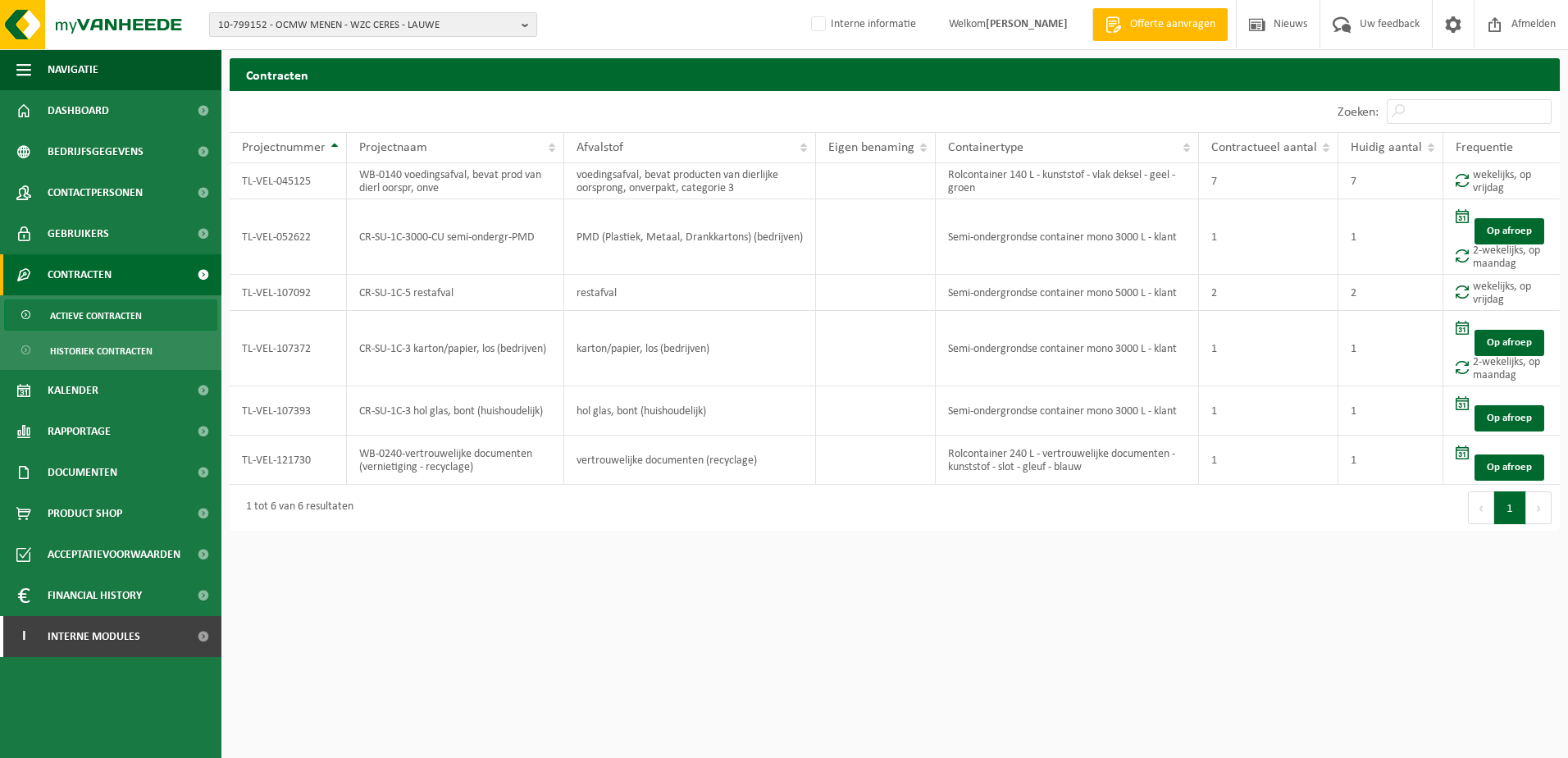
click at [435, 22] on span "10-799152 - OCMW MENEN - WZC CERES - LAUWE" at bounding box center [366, 25] width 296 height 24
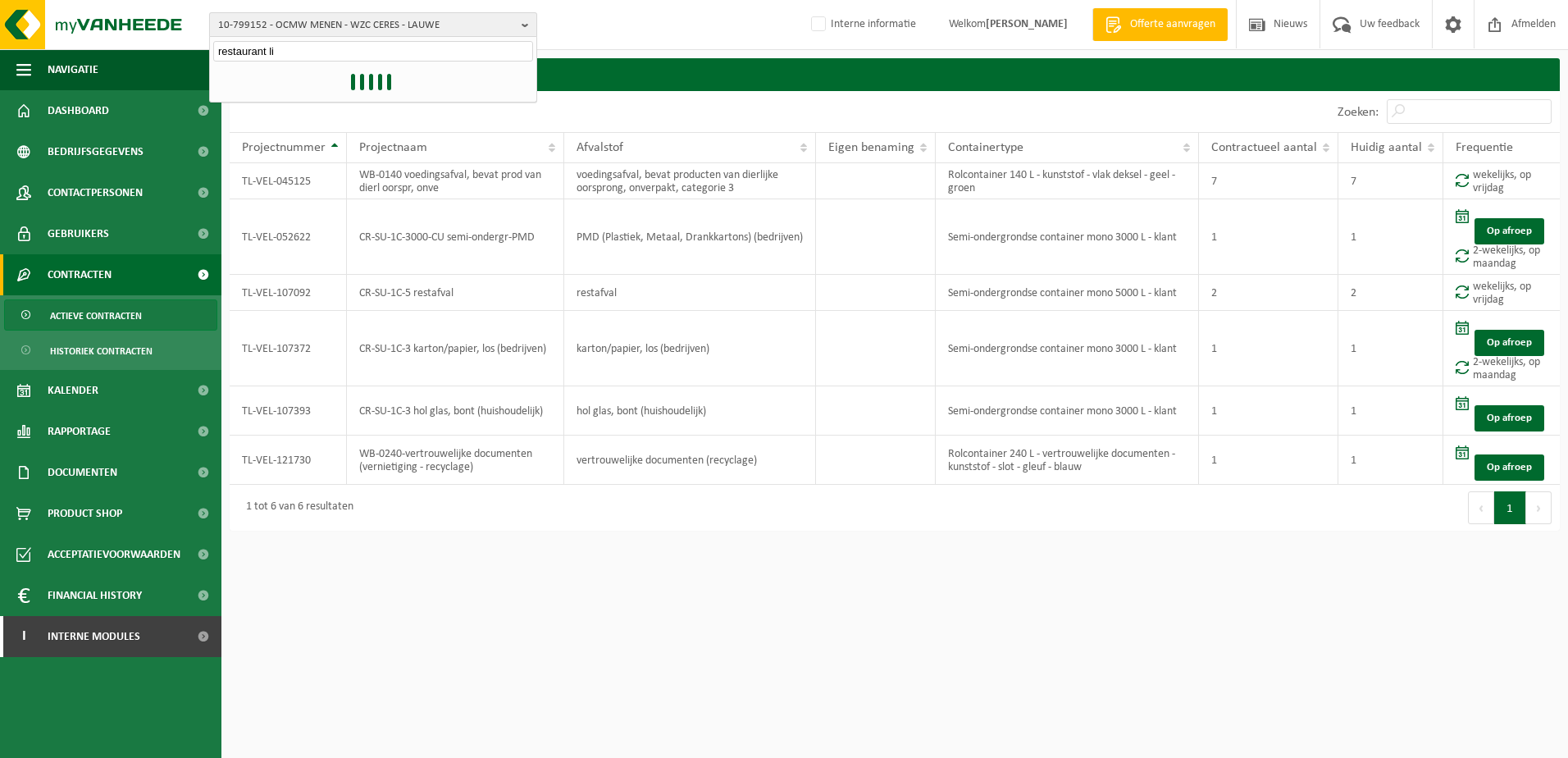
type input "restaurant lio"
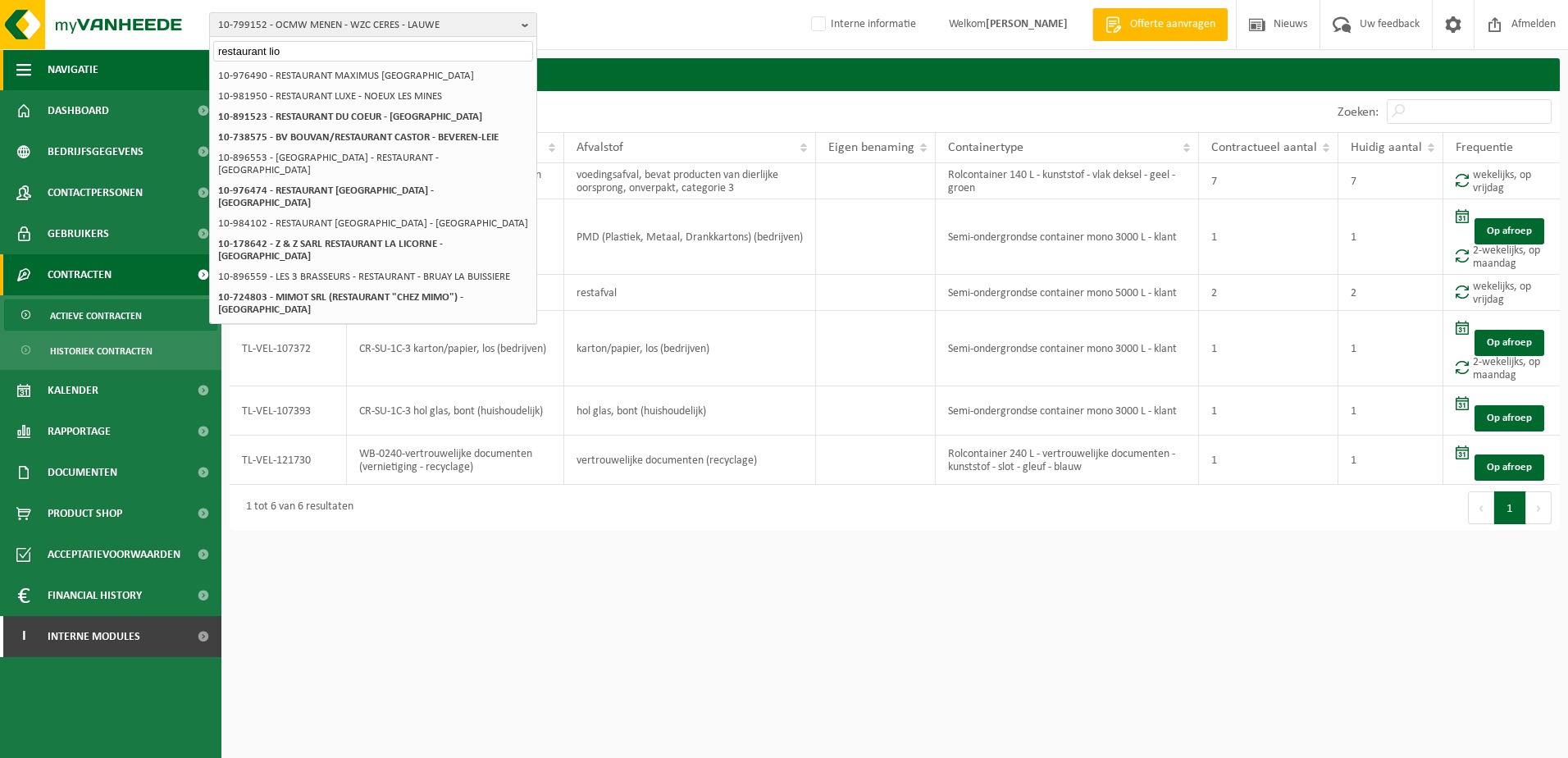
drag, startPoint x: 316, startPoint y: 51, endPoint x: 119, endPoint y: 56, distance: 197.1
click at [126, 51] on div "10-799152 - OCMW MENEN - WZC CERES - LAUWE restaurant lio 01-750104 - OCMW MENE…" at bounding box center [784, 269] width 1568 height 539
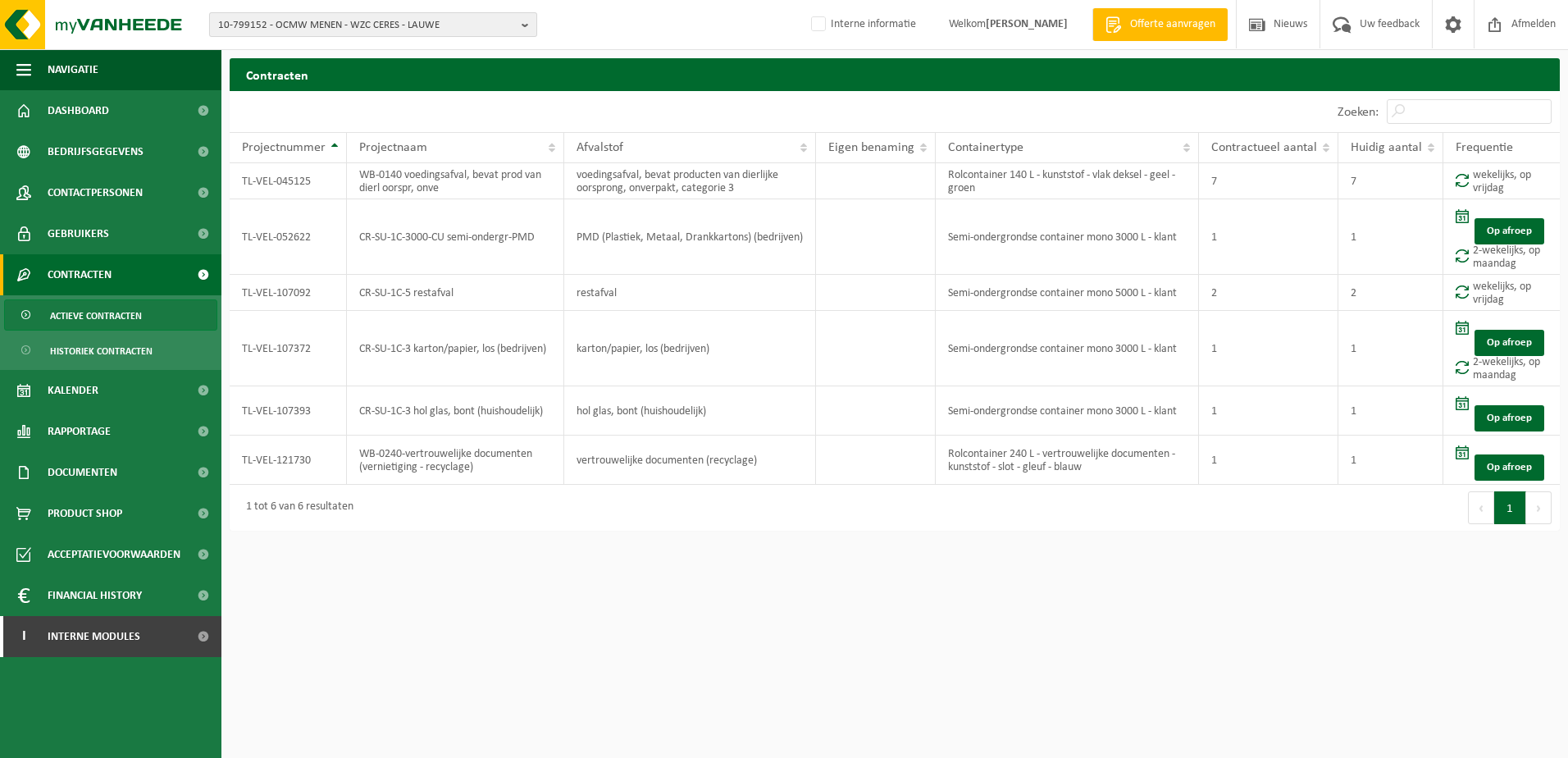
click at [262, 17] on span "10-799152 - OCMW MENEN - WZC CERES - LAUWE" at bounding box center [366, 25] width 296 height 24
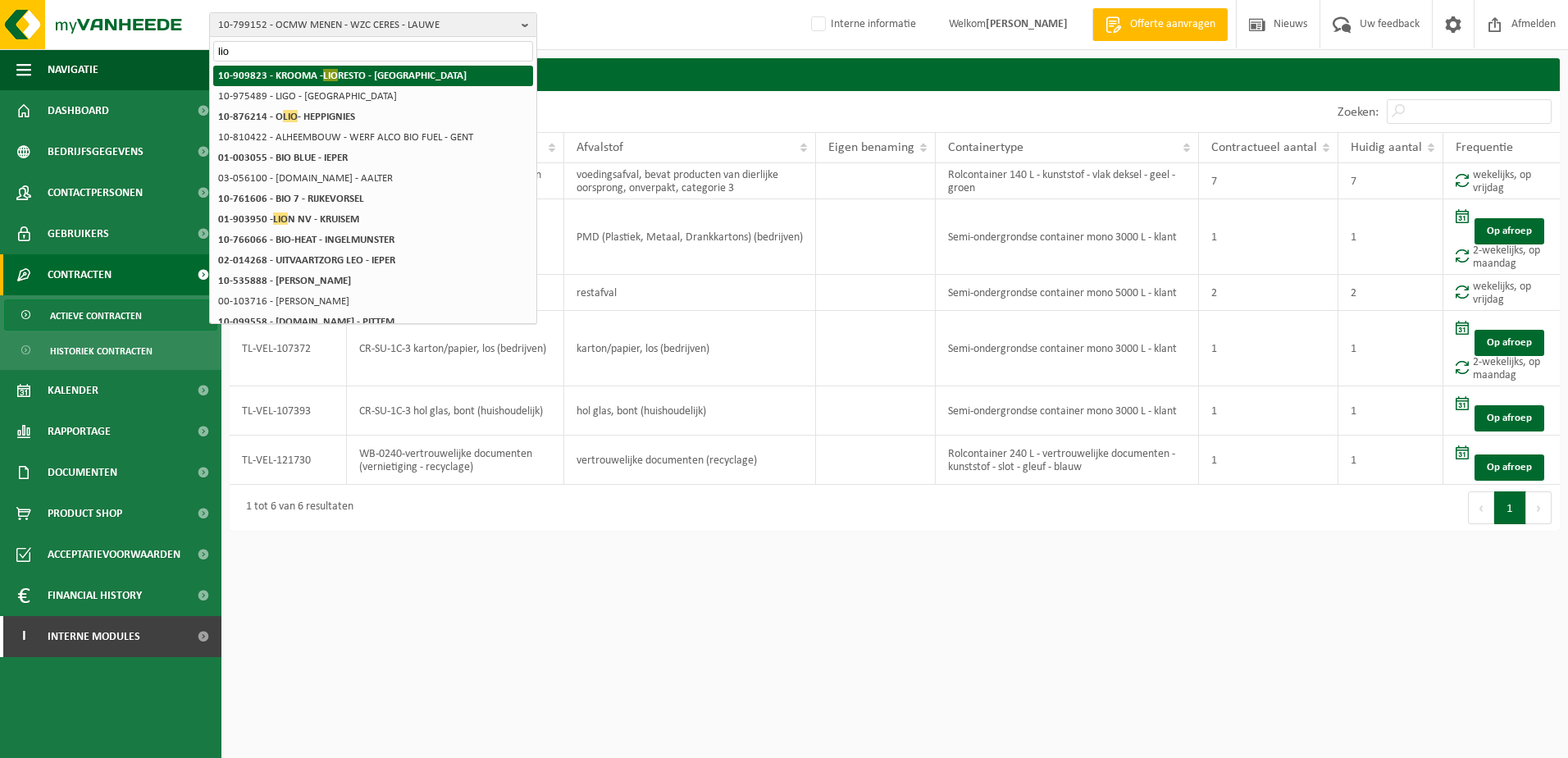
type input "lio"
click at [377, 79] on strong "10-909823 - KROOMA - LIO RESTO - ITTERBEEK" at bounding box center [342, 75] width 249 height 12
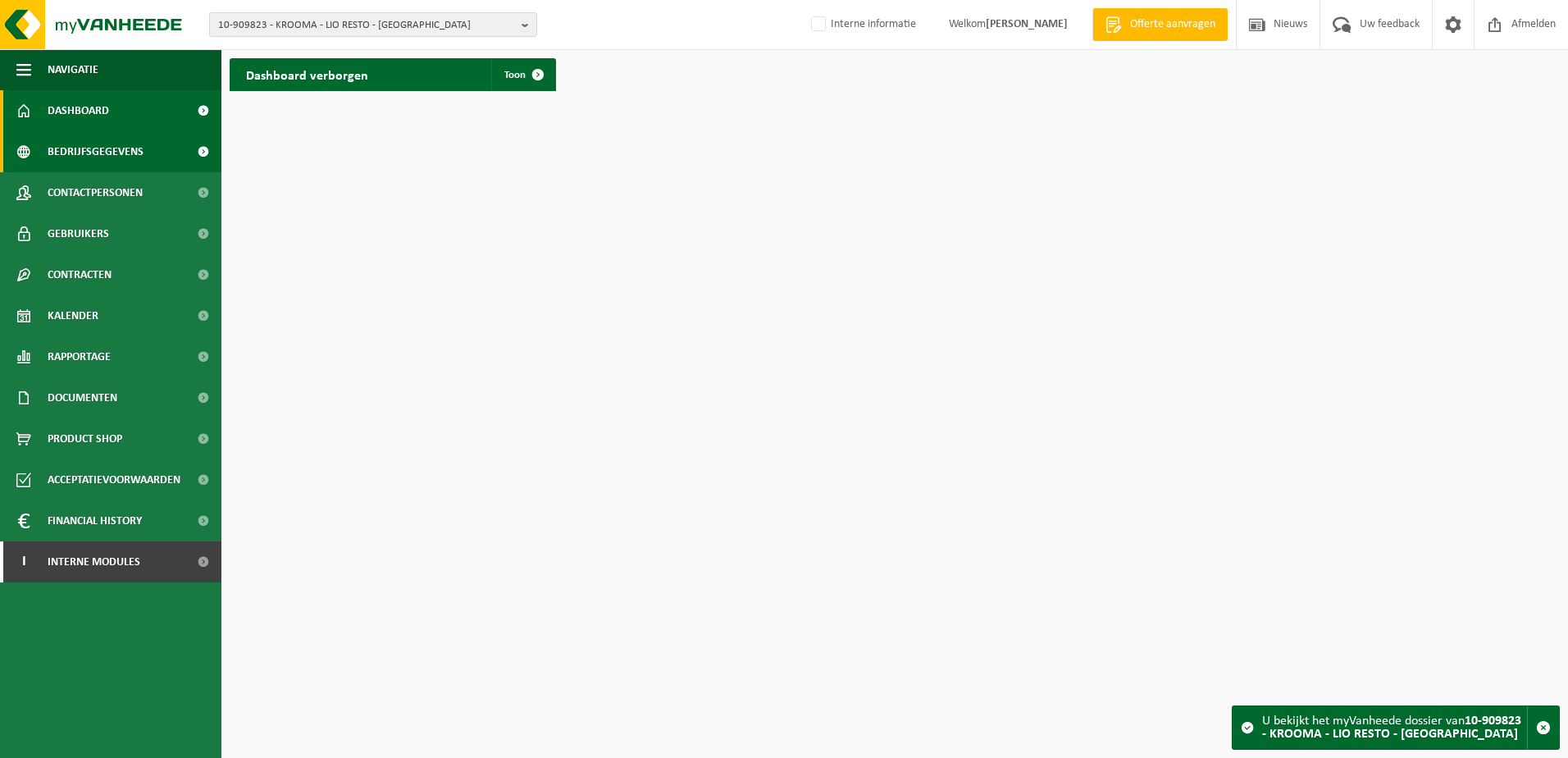
click at [64, 153] on span "Bedrijfsgegevens" at bounding box center [95, 152] width 96 height 41
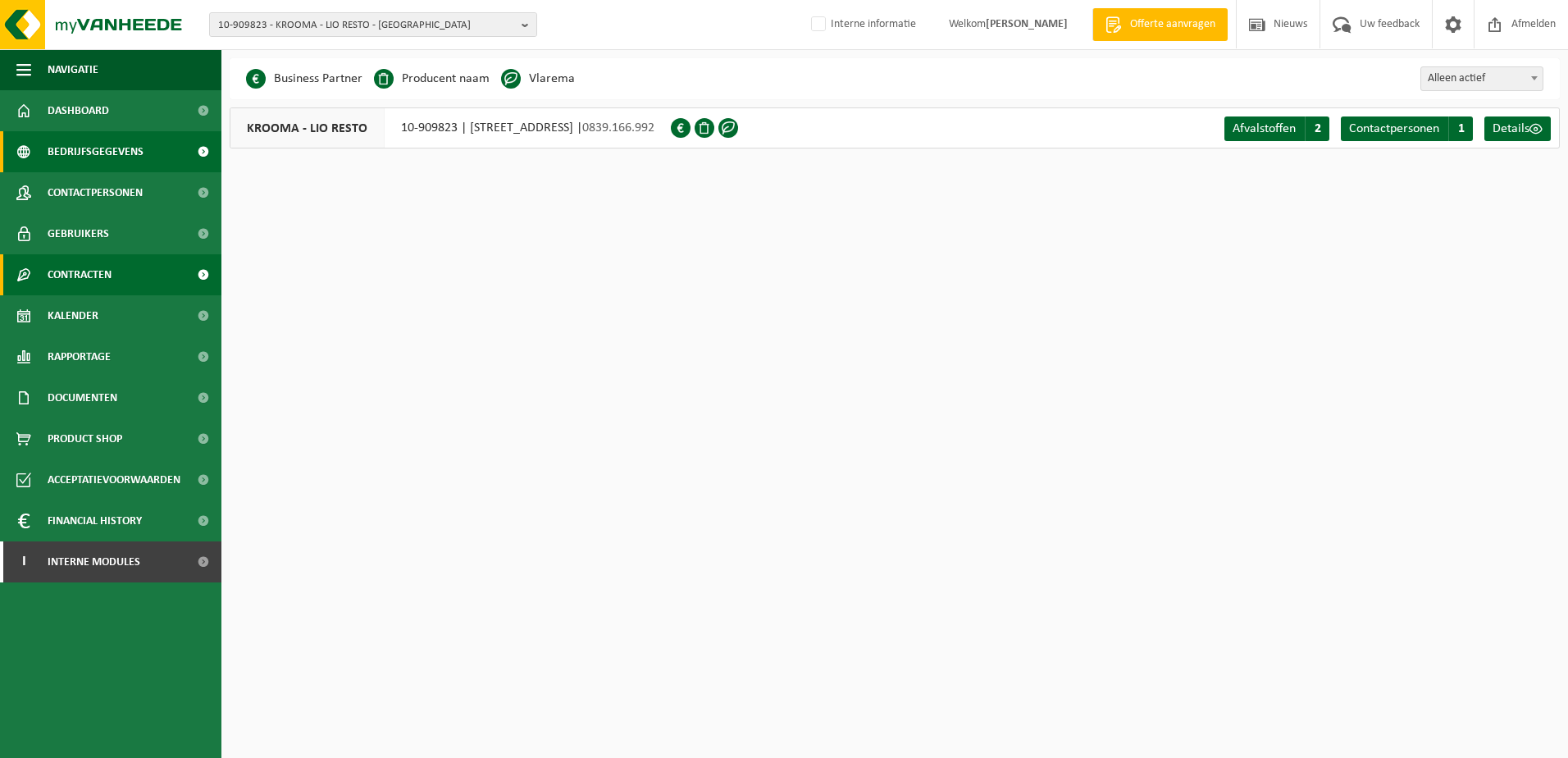
click at [113, 277] on link "Contracten" at bounding box center [111, 275] width 222 height 41
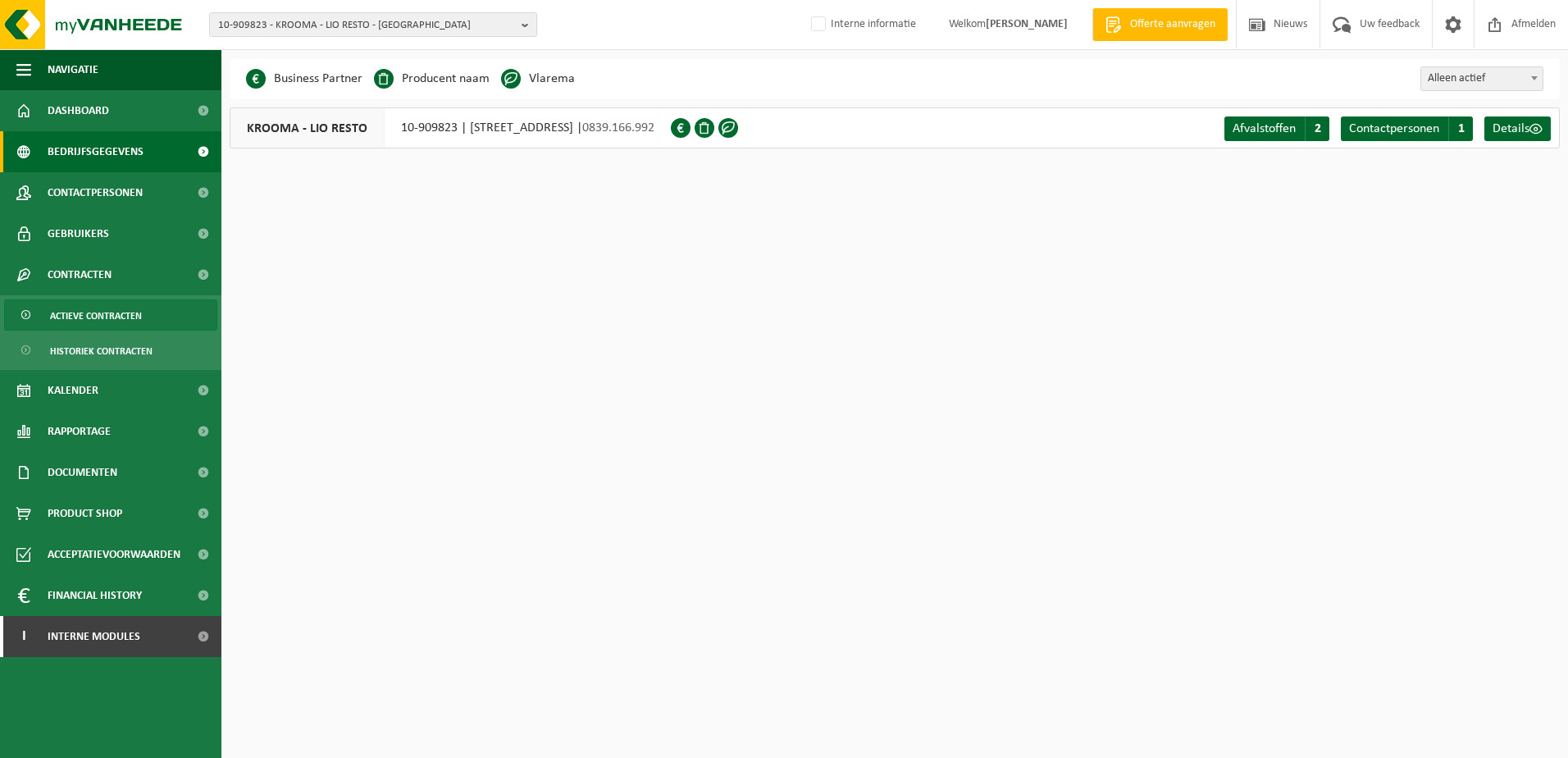
click at [140, 310] on span "Actieve contracten" at bounding box center [96, 315] width 92 height 31
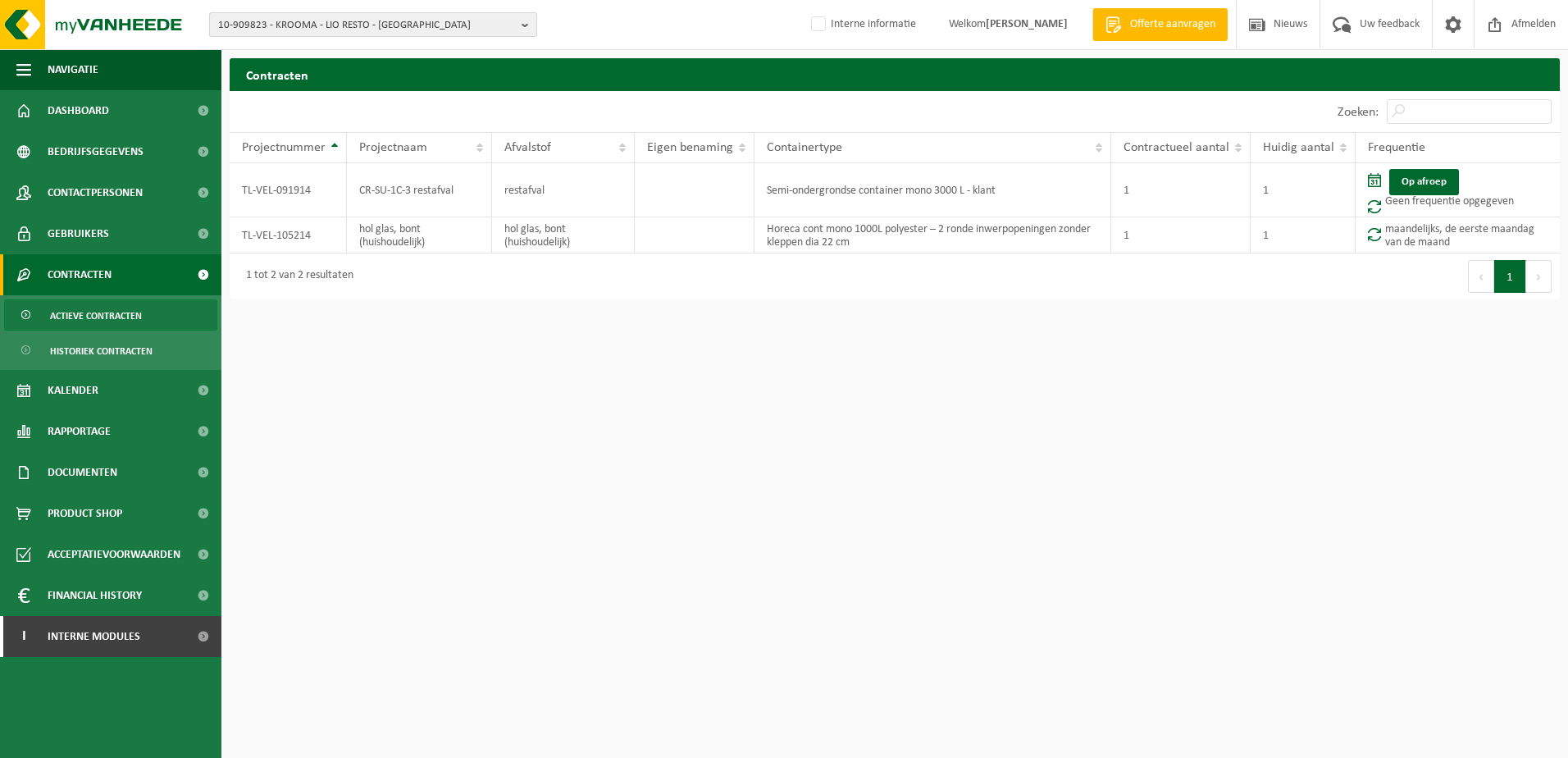
click at [406, 25] on span "10-909823 - KROOMA - LIO RESTO - ITTERBEEK" at bounding box center [366, 25] width 296 height 24
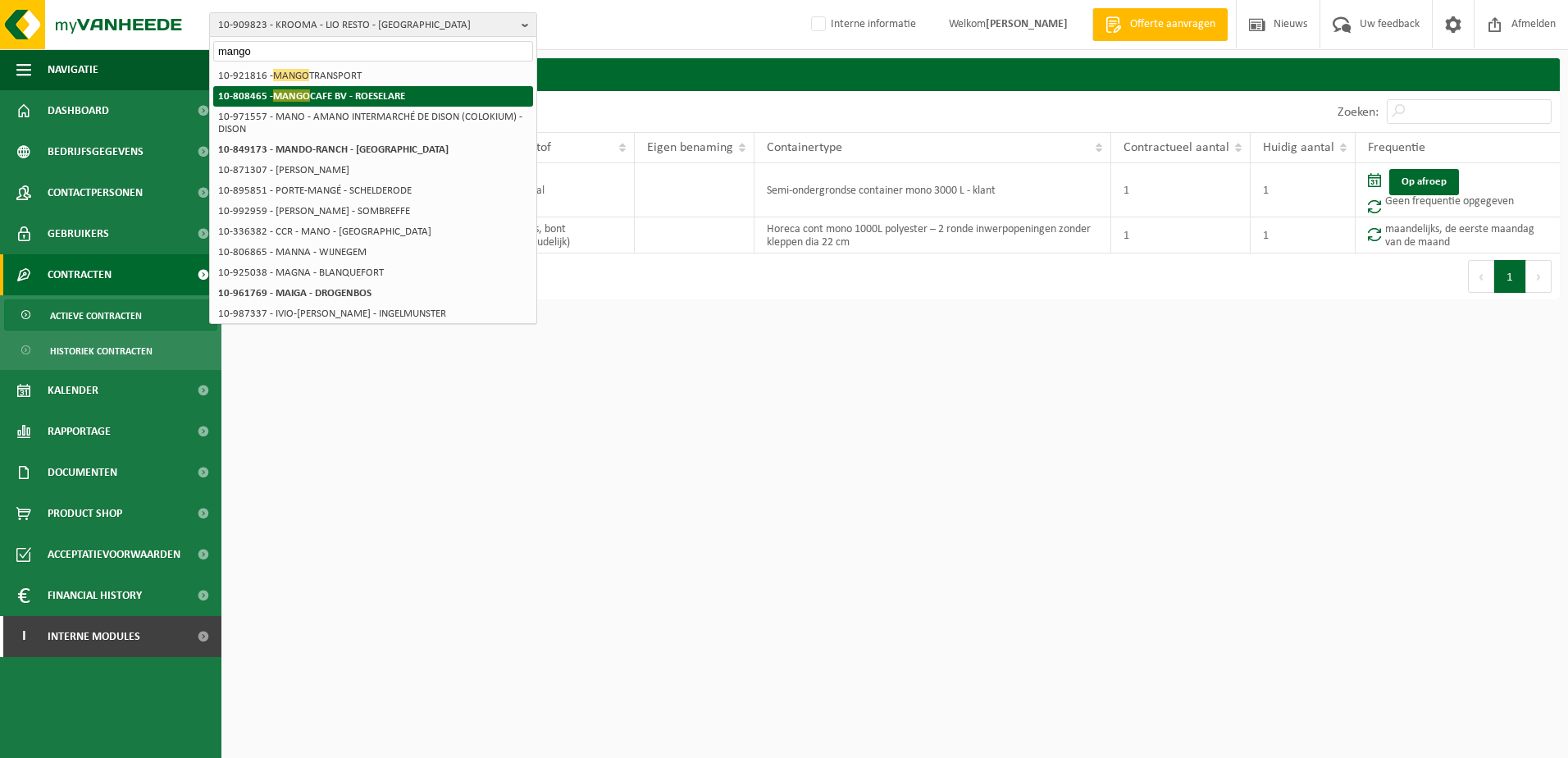
type input "mango"
click at [304, 87] on li "10-808465 - MANGO CAFE BV - ROESELARE" at bounding box center [373, 96] width 320 height 21
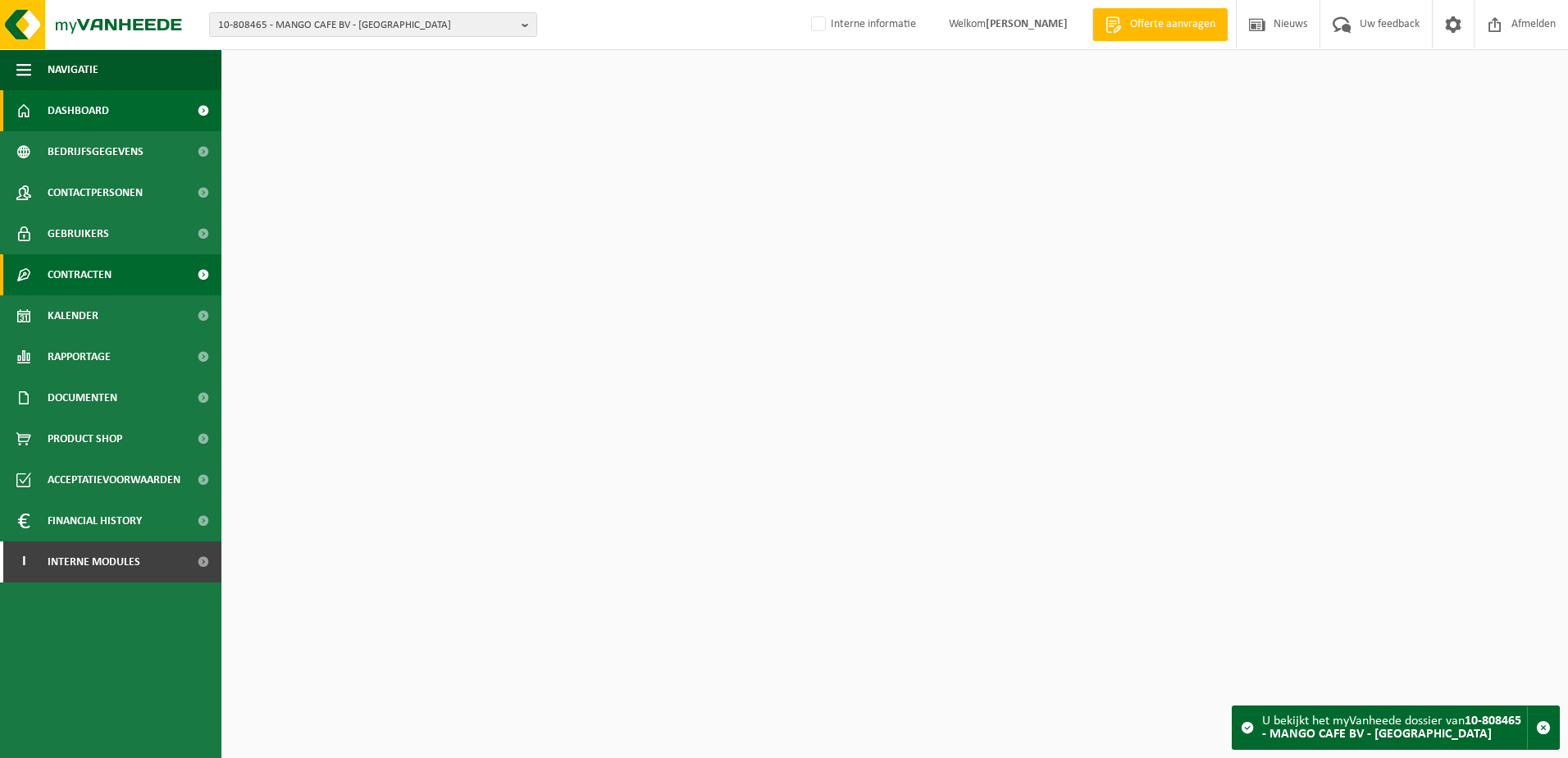
click at [92, 276] on span "Contracten" at bounding box center [79, 275] width 64 height 41
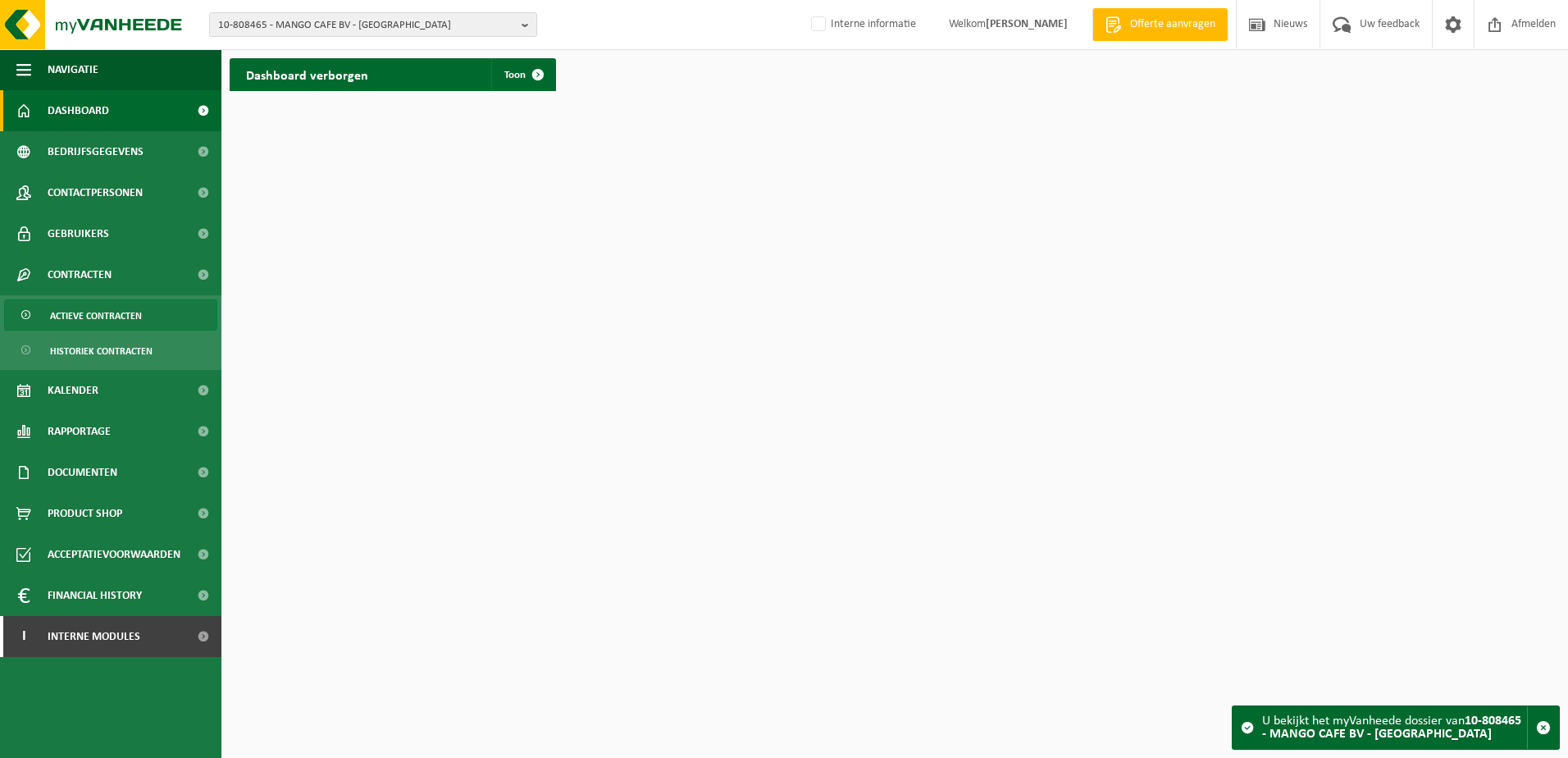
click at [114, 309] on span "Actieve contracten" at bounding box center [96, 315] width 92 height 31
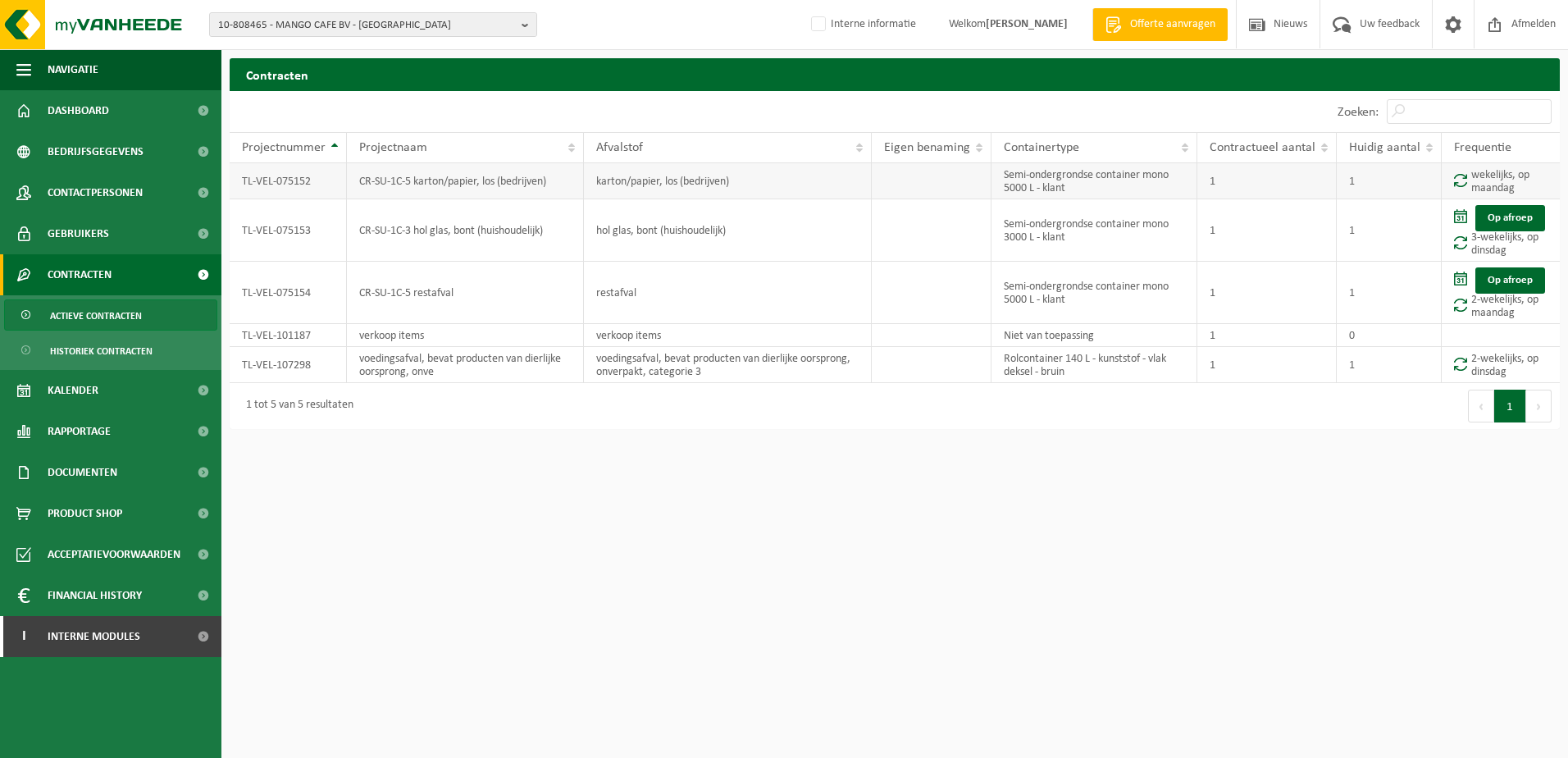
click at [1389, 184] on td "1" at bounding box center [1389, 181] width 105 height 36
click at [77, 233] on span "Gebruikers" at bounding box center [78, 234] width 62 height 41
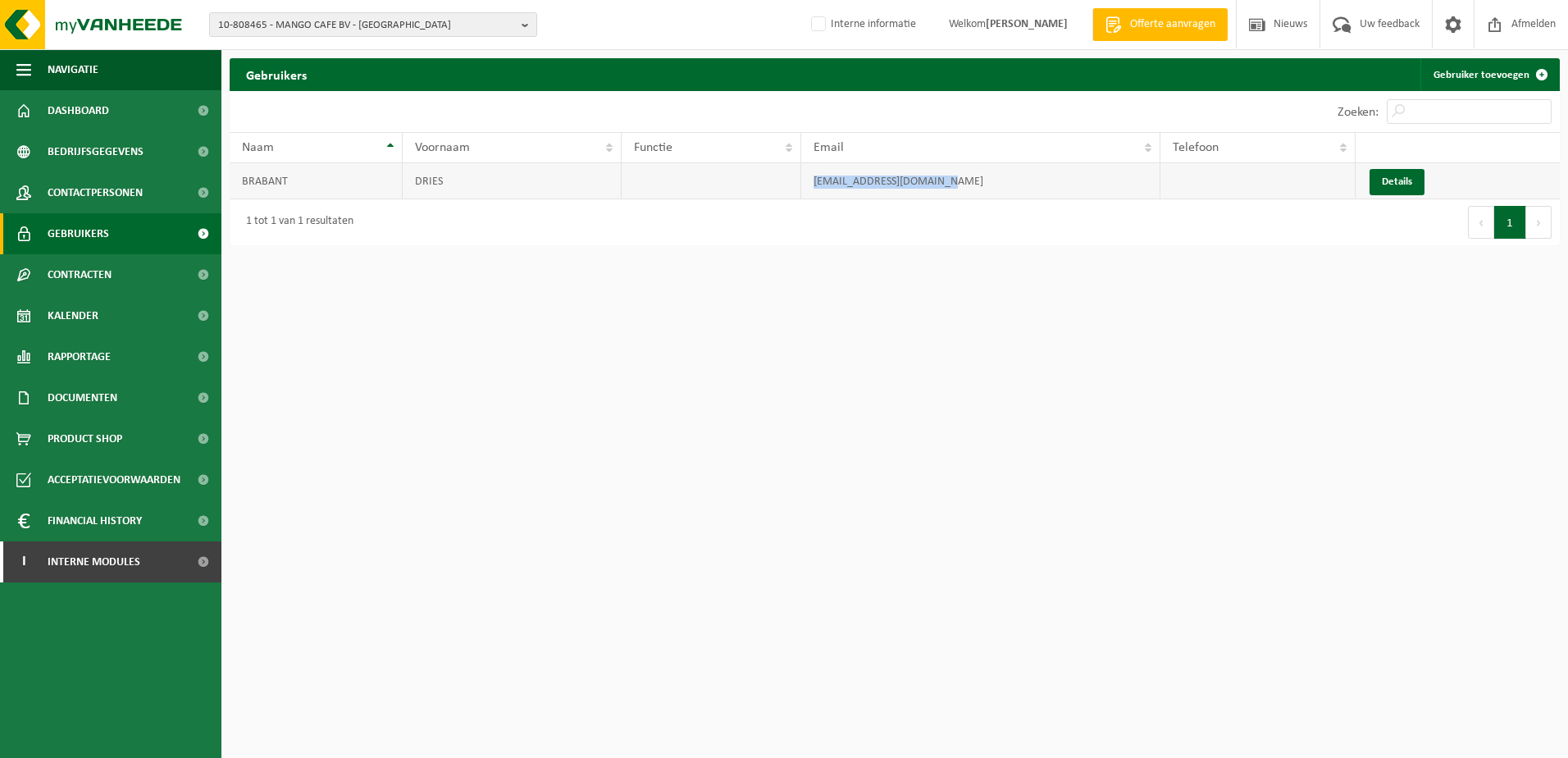
drag, startPoint x: 953, startPoint y: 182, endPoint x: 808, endPoint y: 181, distance: 145.0
click at [808, 181] on td "dries.brabant@telenet.be" at bounding box center [980, 181] width 359 height 36
click at [293, 25] on span "10-808465 - MANGO CAFE BV - ROESELARE" at bounding box center [366, 25] width 296 height 24
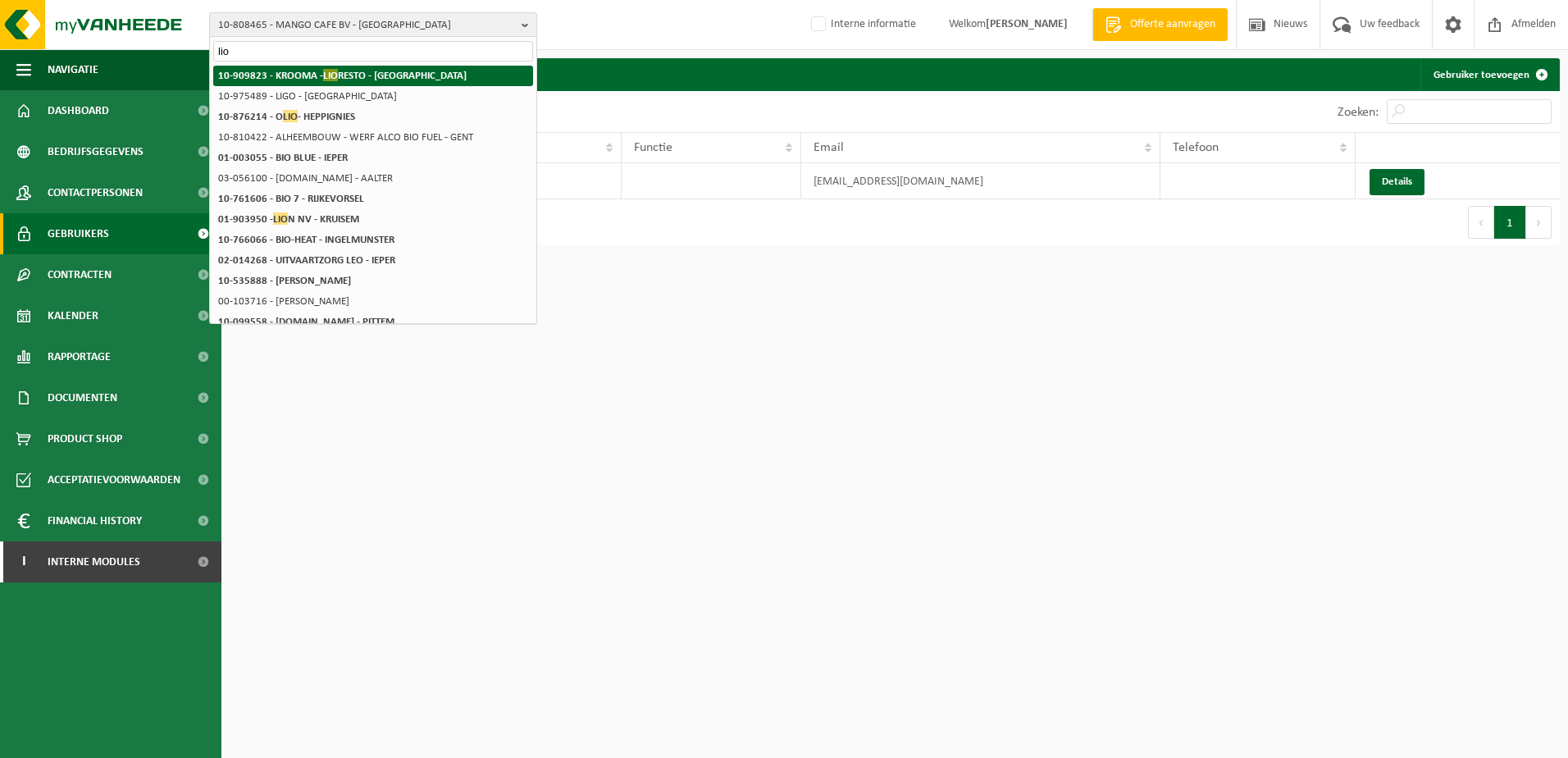
type input "lio"
click at [336, 76] on span "LIO" at bounding box center [331, 75] width 15 height 12
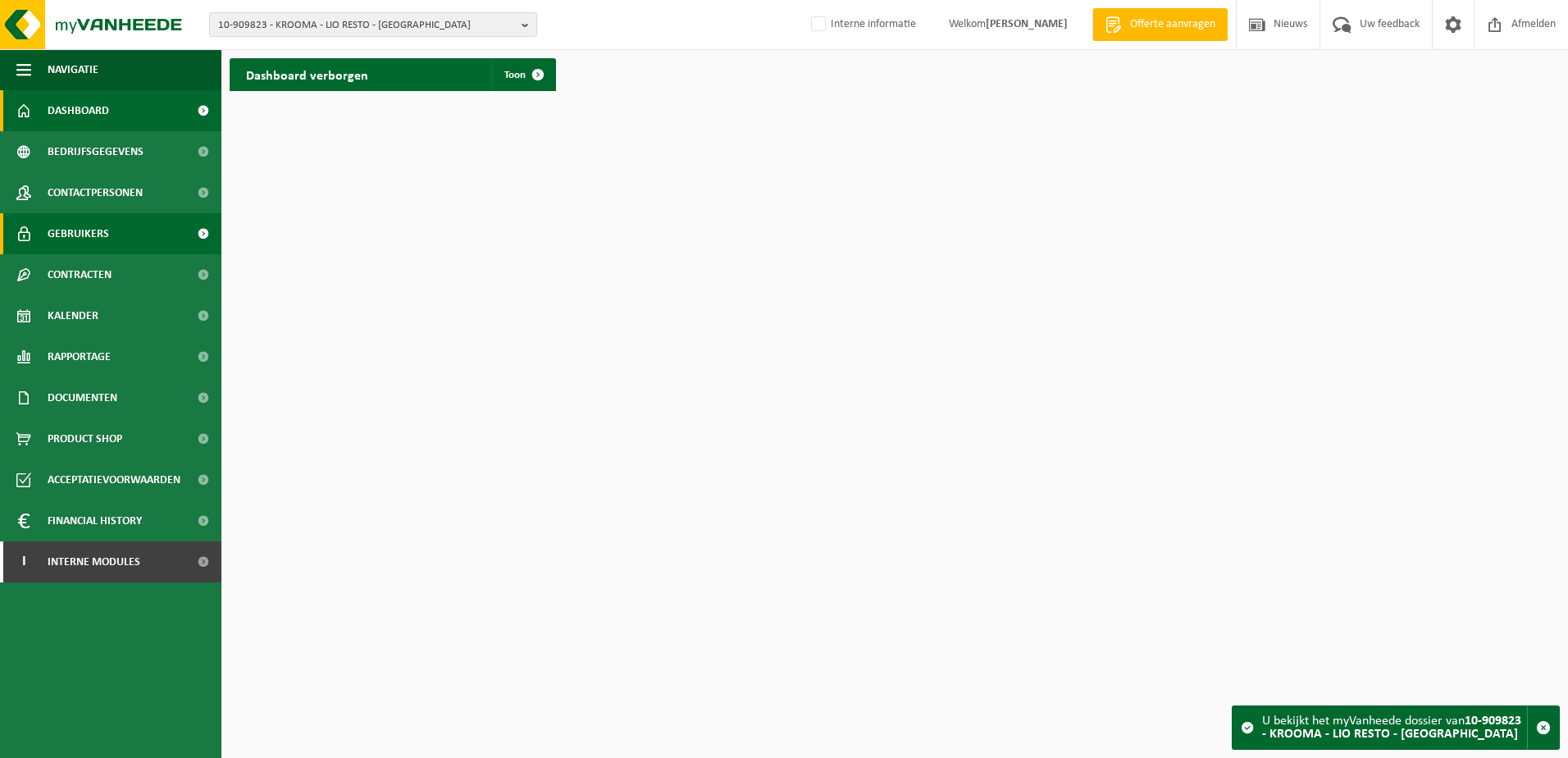
click at [76, 234] on span "Gebruikers" at bounding box center [78, 234] width 62 height 41
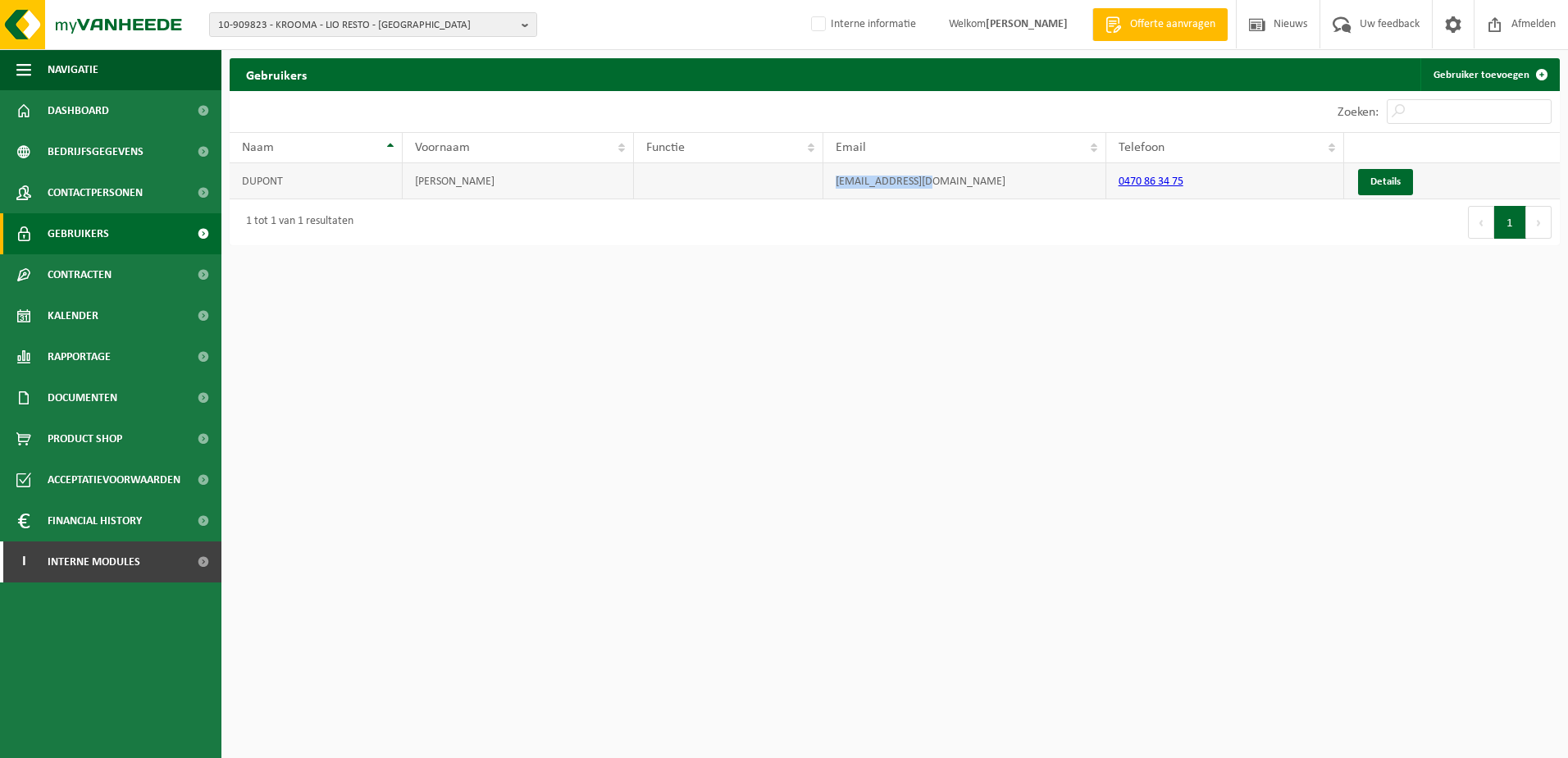
drag, startPoint x: 981, startPoint y: 182, endPoint x: 813, endPoint y: 182, distance: 168.0
click at [813, 182] on tr "DUPONT TIMOTHY hello@lioresto.be 0470 86 34 75 Details" at bounding box center [894, 181] width 1330 height 36
copy tr "hello@lioresto.be"
click at [329, 31] on span "10-909823 - KROOMA - LIO RESTO - ITTERBEEK" at bounding box center [366, 25] width 296 height 24
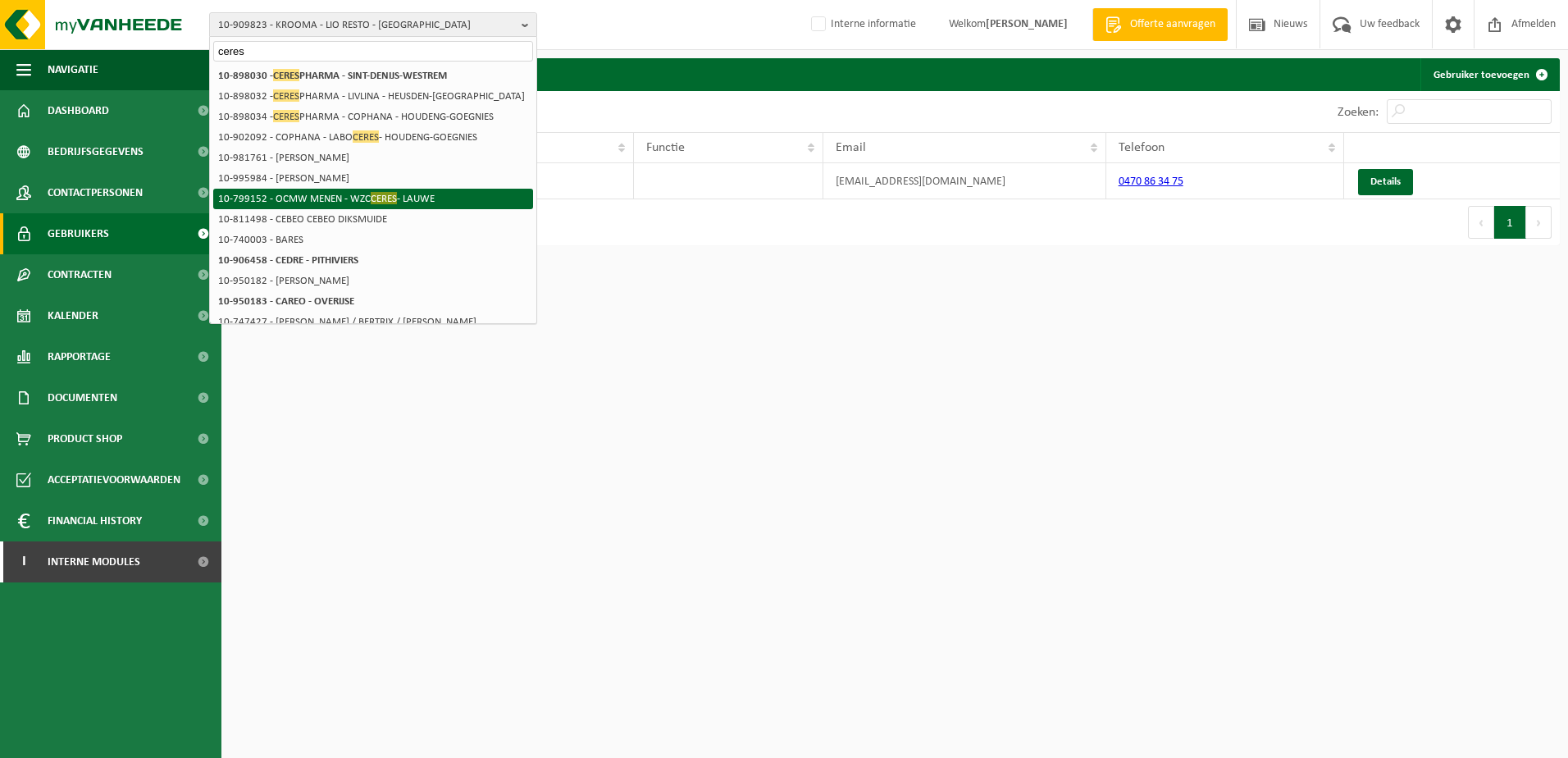
type input "ceres"
click at [419, 196] on li "10-799152 - OCMW MENEN - WZC CERES - LAUWE" at bounding box center [373, 199] width 320 height 21
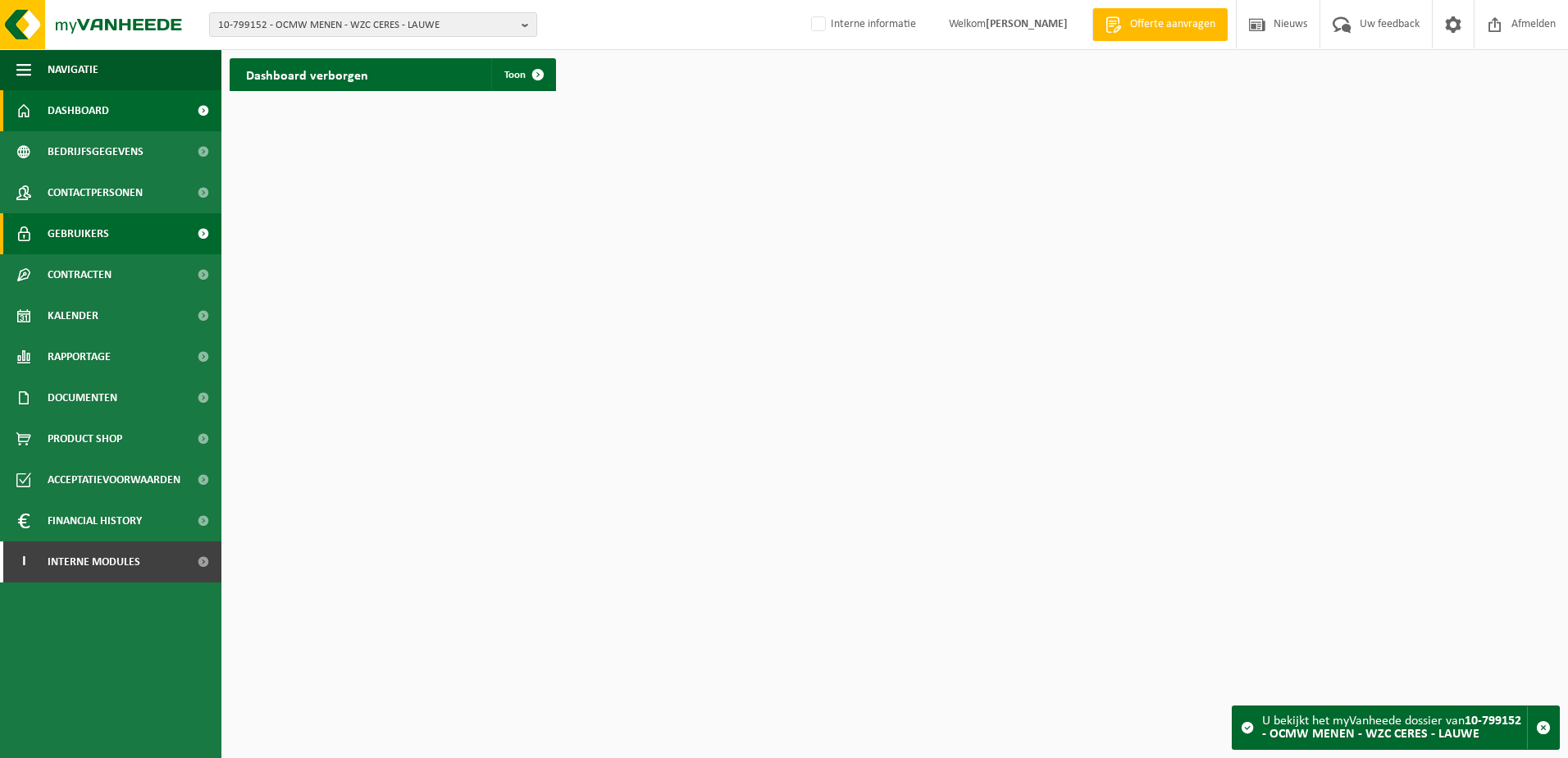
click at [95, 235] on span "Gebruikers" at bounding box center [78, 234] width 62 height 41
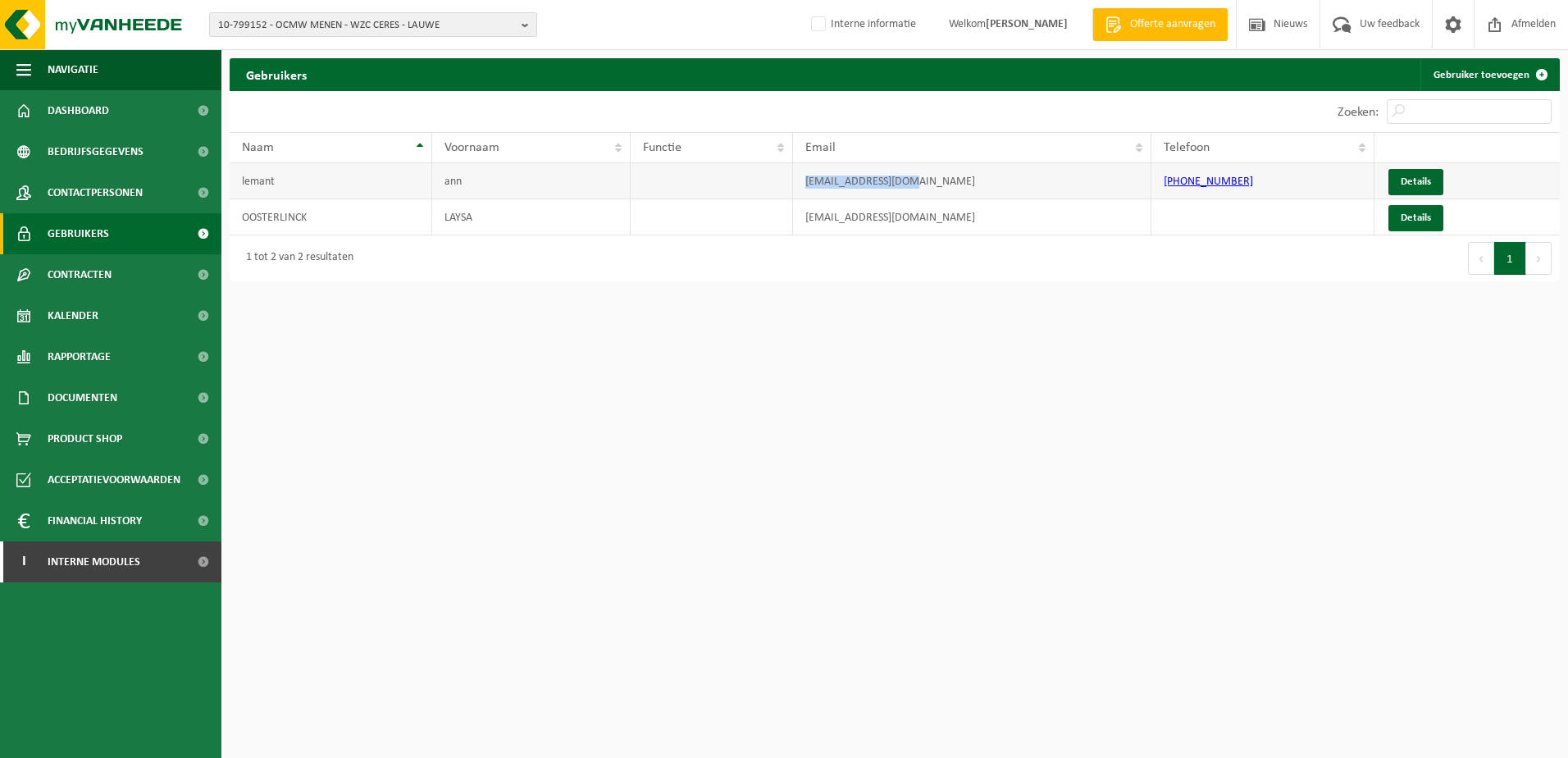
drag, startPoint x: 954, startPoint y: 187, endPoint x: 787, endPoint y: 181, distance: 167.1
click at [787, 181] on tr "lemant ann [EMAIL_ADDRESS][DOMAIN_NAME] [PHONE_NUMBER] Details" at bounding box center [894, 181] width 1330 height 36
copy tr "[EMAIL_ADDRESS][DOMAIN_NAME]"
click at [355, 19] on span "10-799152 - OCMW MENEN - WZC CERES - LAUWE" at bounding box center [366, 25] width 296 height 24
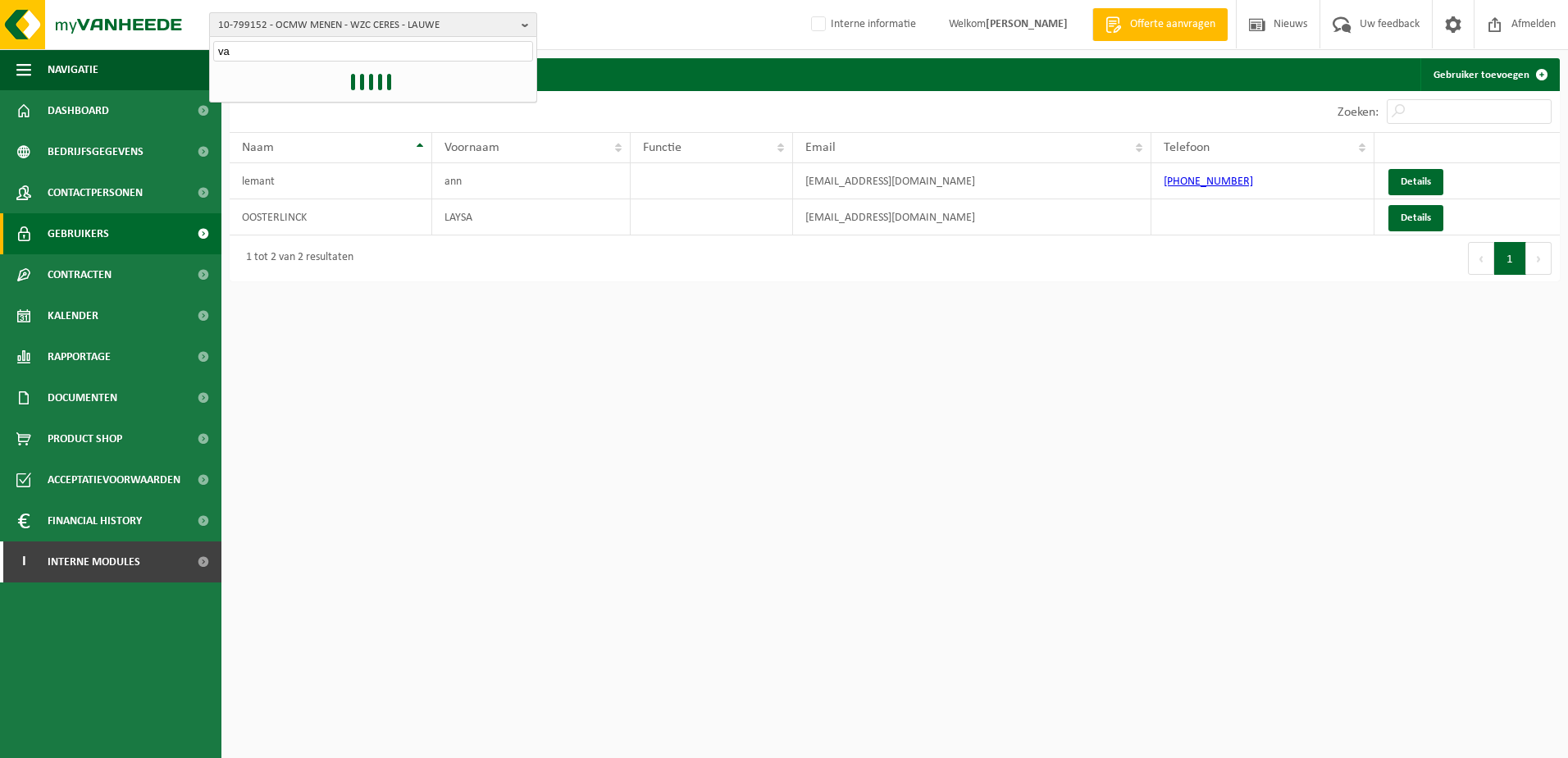
type input "v"
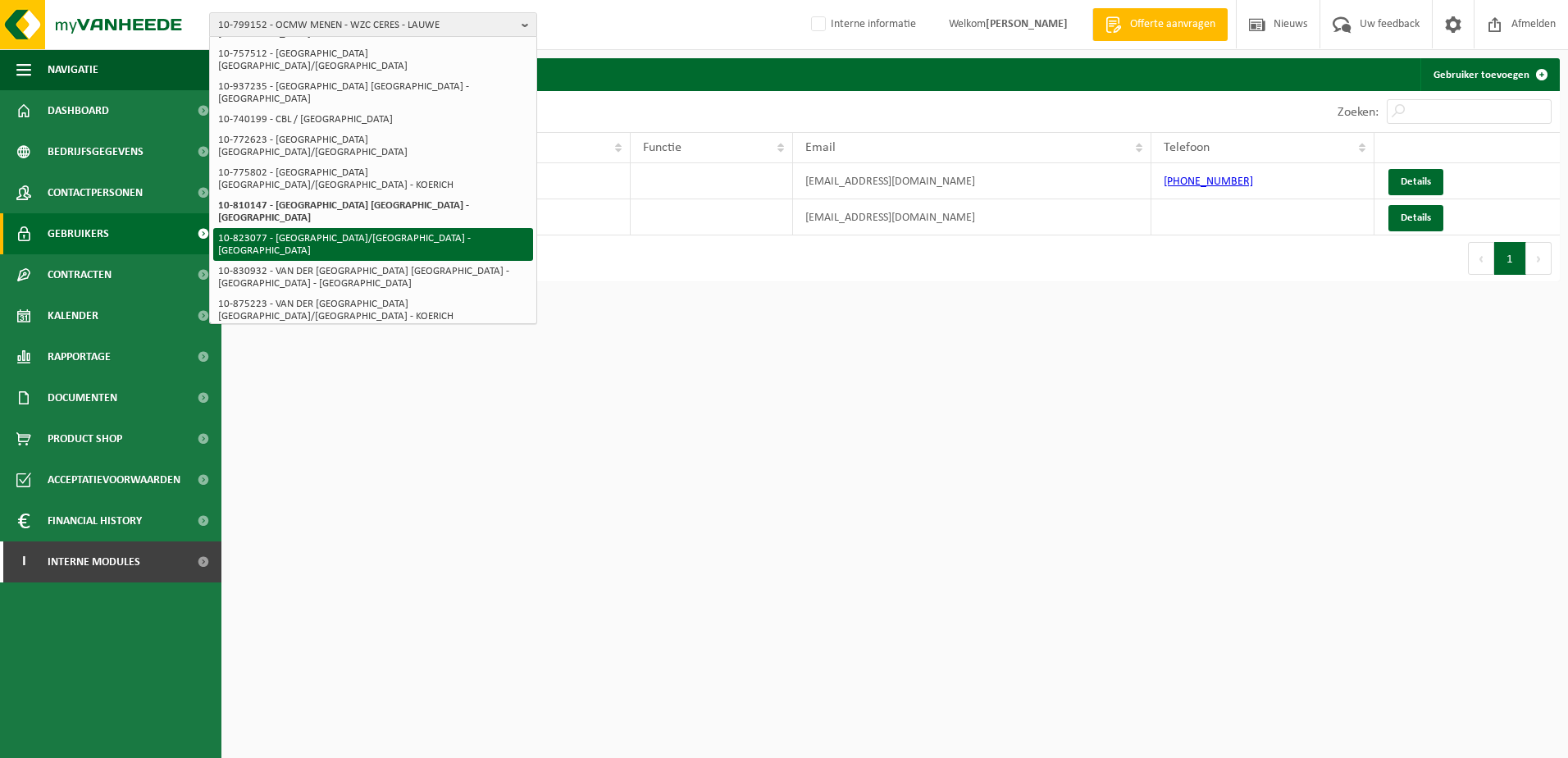
scroll to position [164, 0]
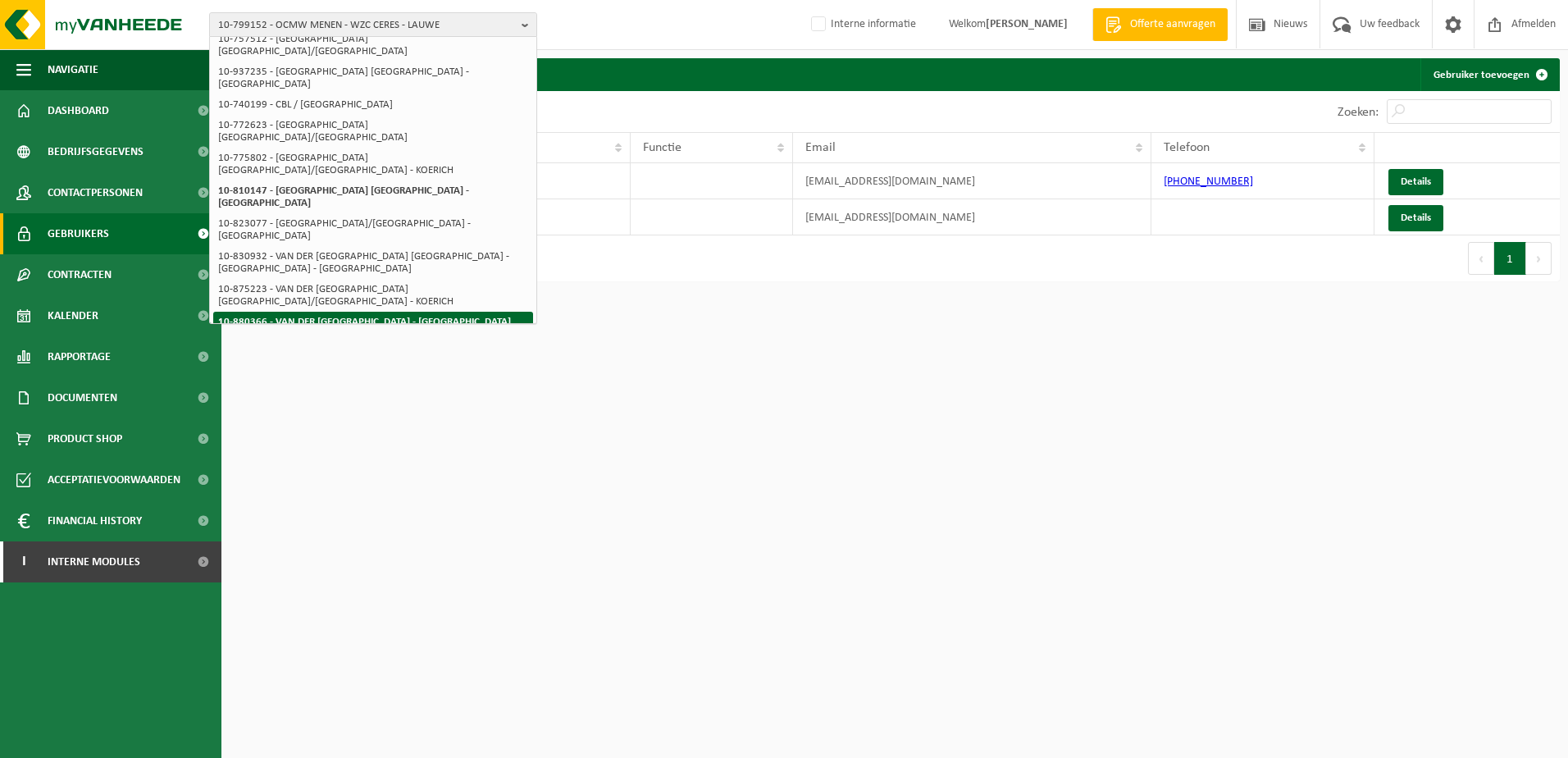
type input "hotel van der valk"
click at [401, 311] on li "10-880366 - VAN DER [GEOGRAPHIC_DATA] - [GEOGRAPHIC_DATA]" at bounding box center [373, 322] width 320 height 21
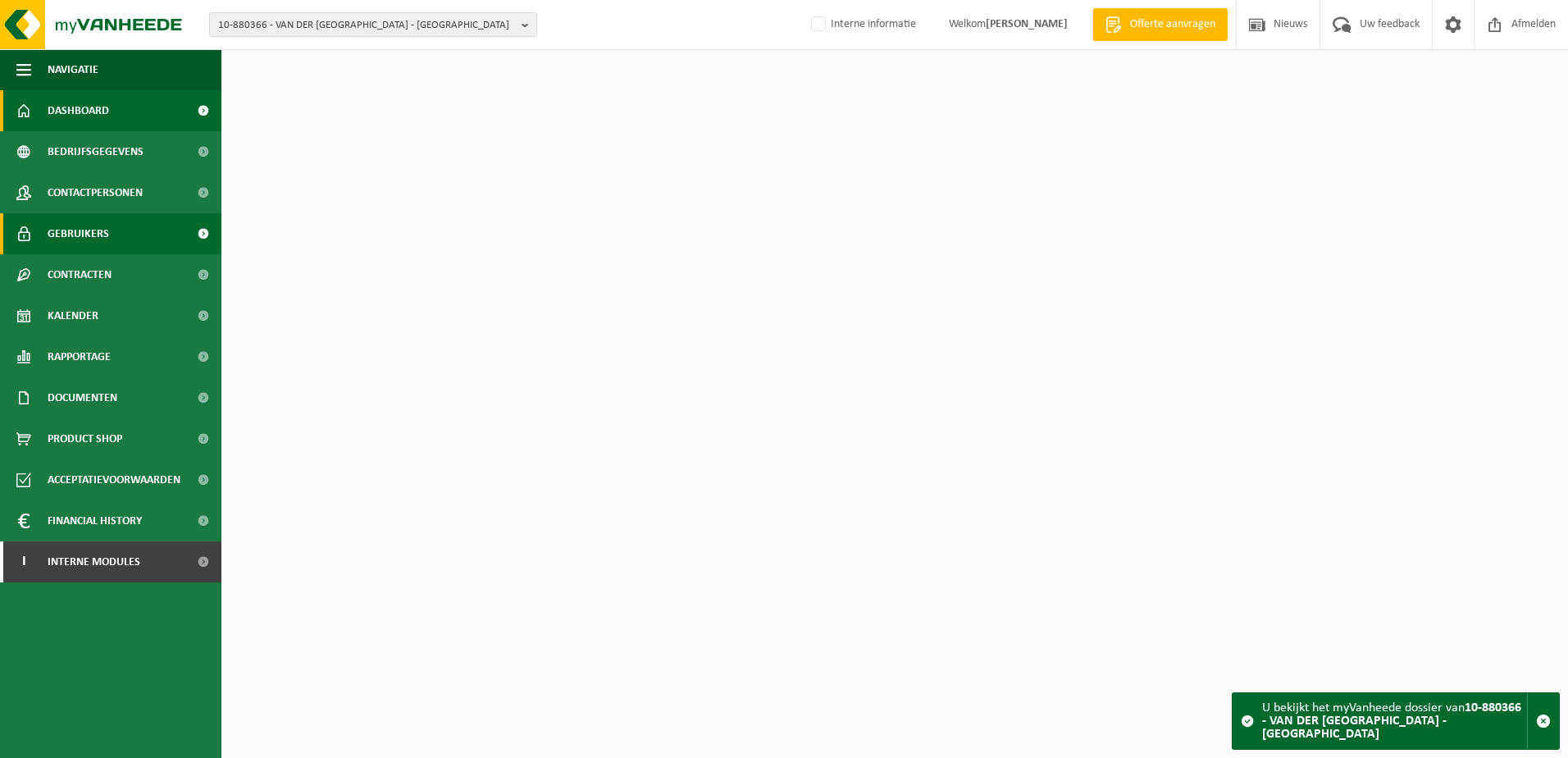
click at [119, 237] on link "Gebruikers" at bounding box center [111, 234] width 222 height 41
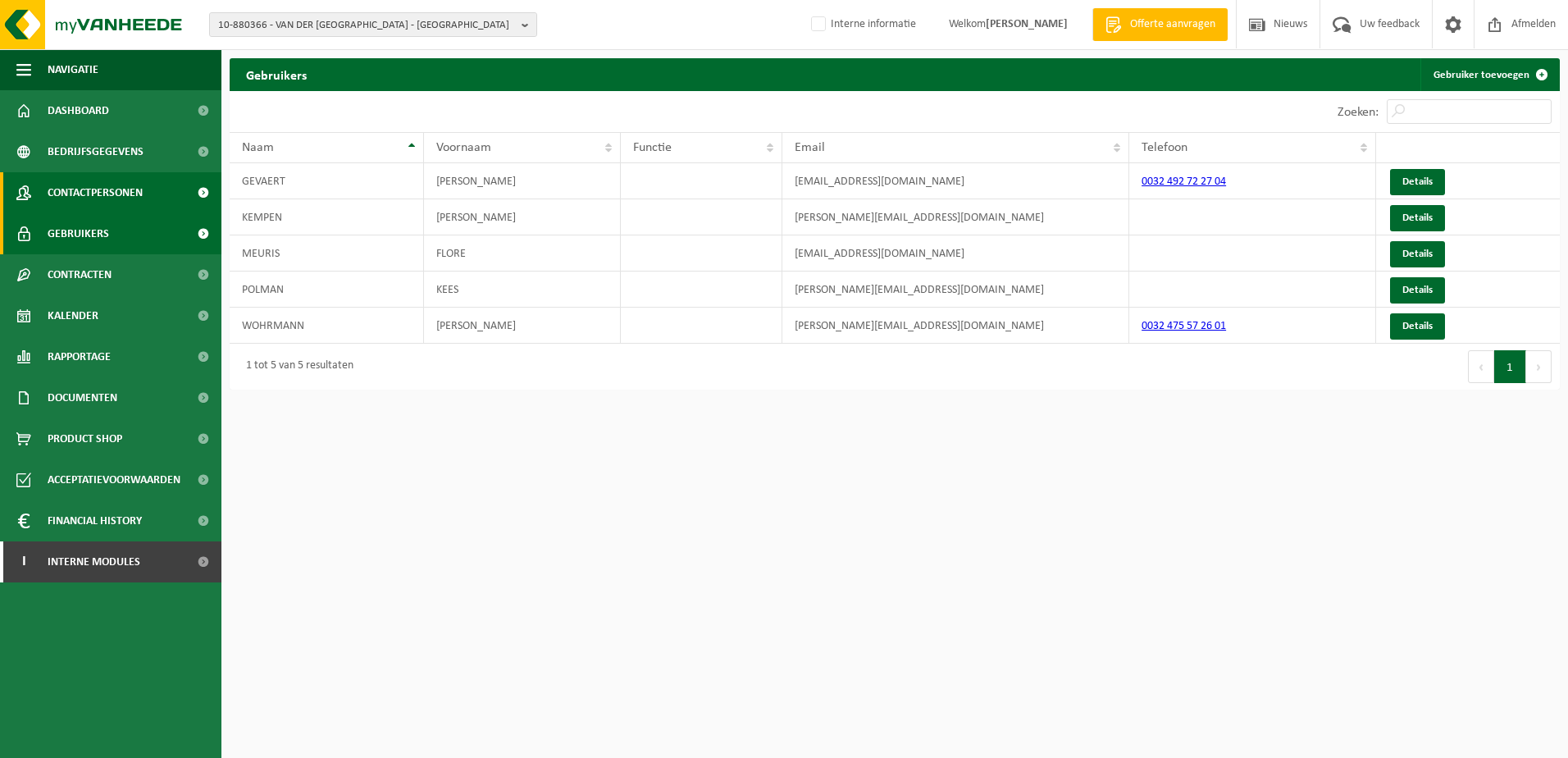
click at [105, 181] on span "Contactpersonen" at bounding box center [95, 193] width 95 height 41
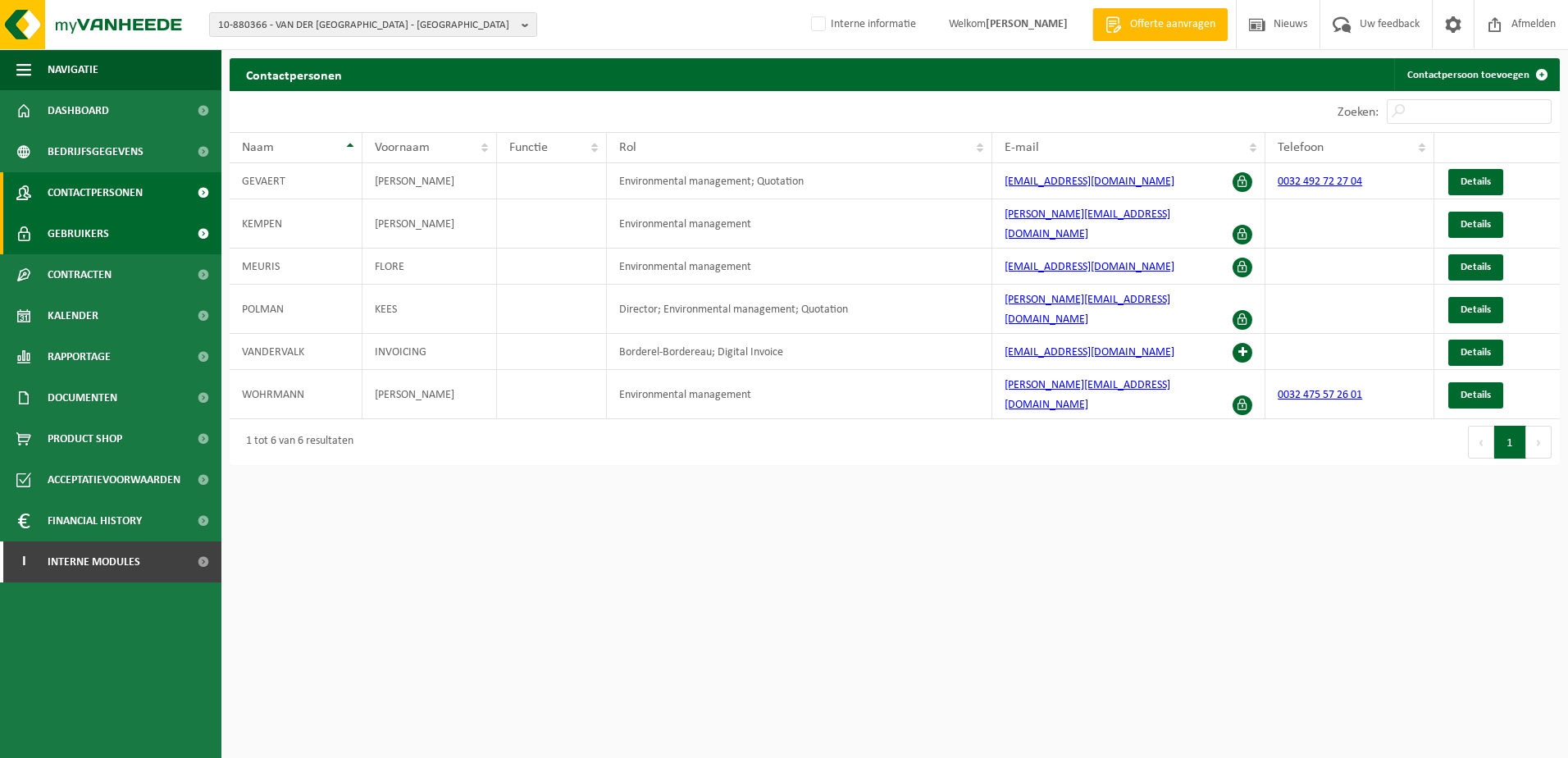
click at [105, 231] on span "Gebruikers" at bounding box center [78, 234] width 62 height 41
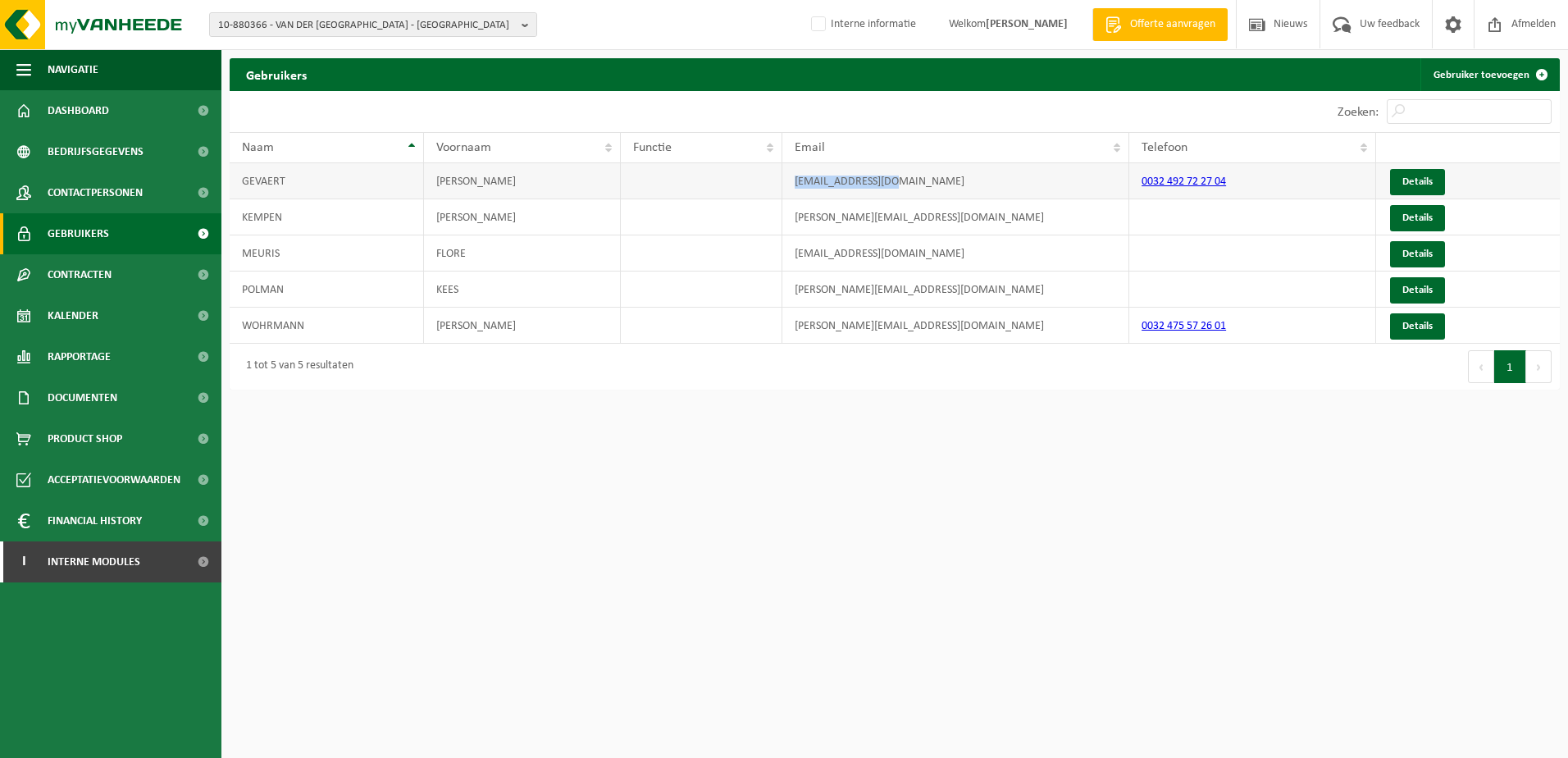
drag, startPoint x: 927, startPoint y: 185, endPoint x: 796, endPoint y: 181, distance: 131.1
click at [796, 181] on td "[EMAIL_ADDRESS][DOMAIN_NAME]" at bounding box center [956, 181] width 347 height 36
copy td "[EMAIL_ADDRESS][DOMAIN_NAME]"
click at [348, 27] on span "10-880366 - VAN DER VALK HOTEL BRUGGE - OOSTKAMP - OOSTKAMP" at bounding box center [366, 25] width 296 height 24
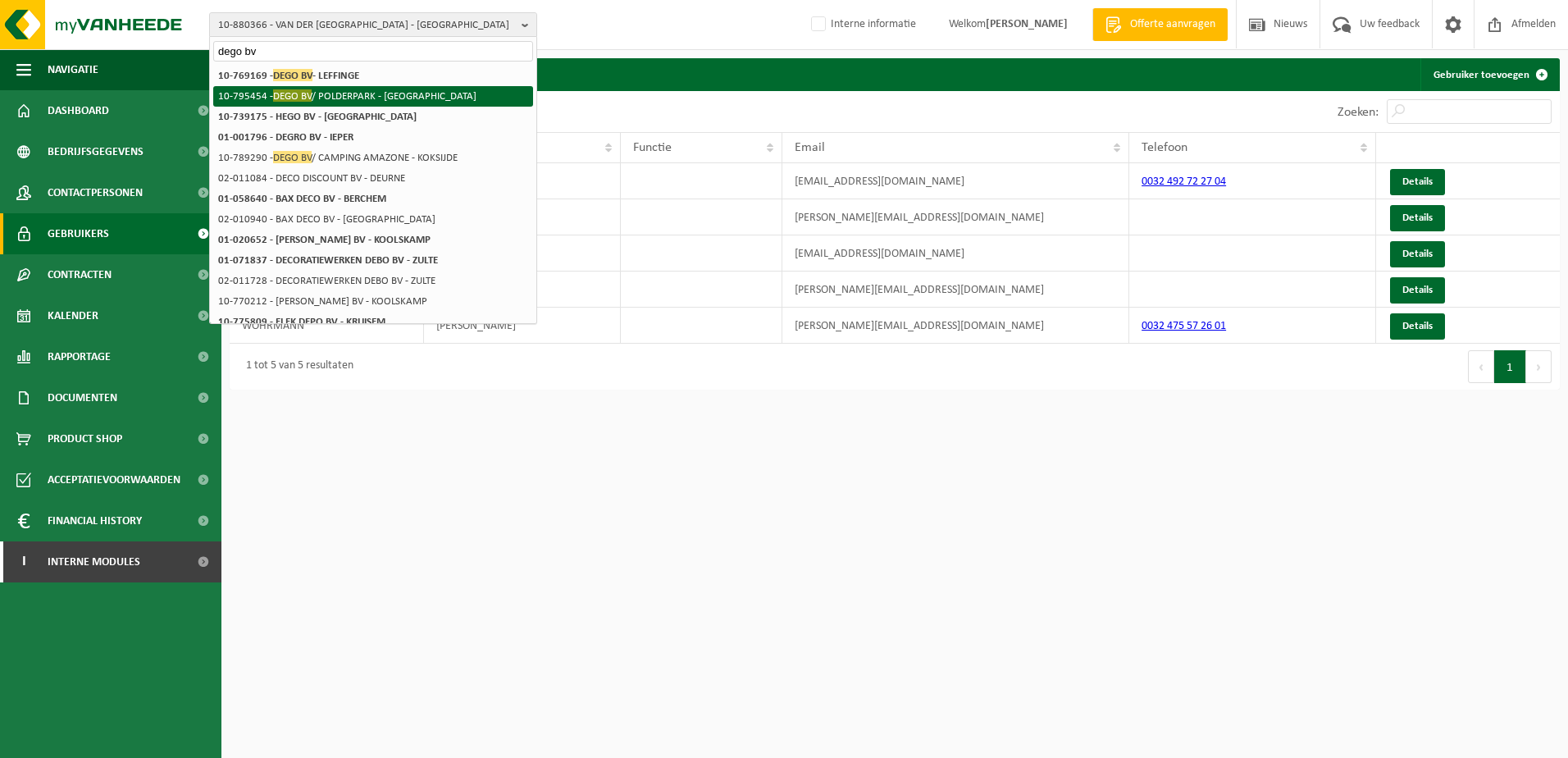
type input "dego bv"
click at [355, 87] on li "10-795454 - DEGO BV / POLDERPARK - NIEUWPOORT" at bounding box center [373, 96] width 320 height 21
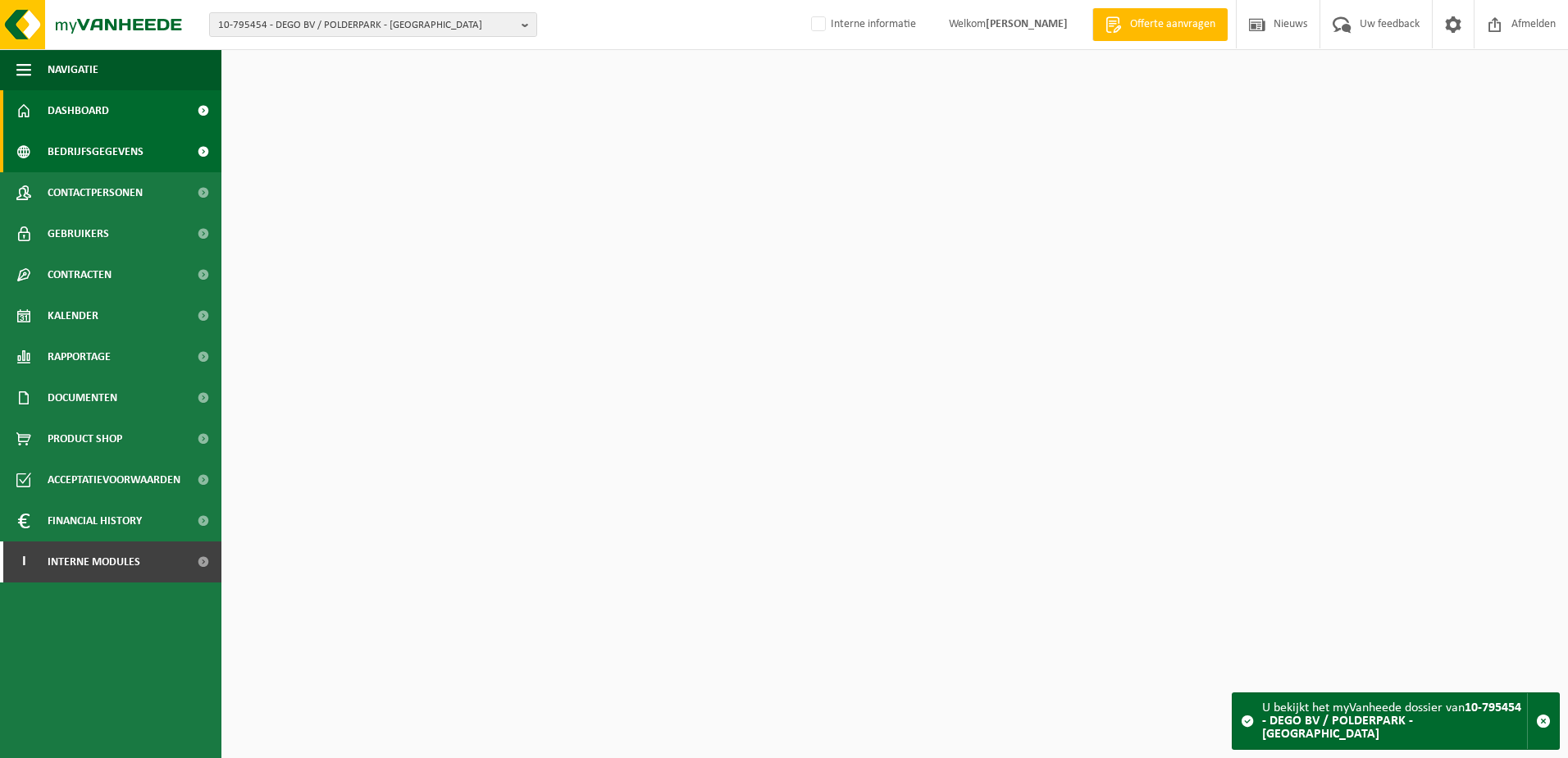
click at [140, 145] on span "Bedrijfsgegevens" at bounding box center [95, 152] width 96 height 41
